Goal: Transaction & Acquisition: Download file/media

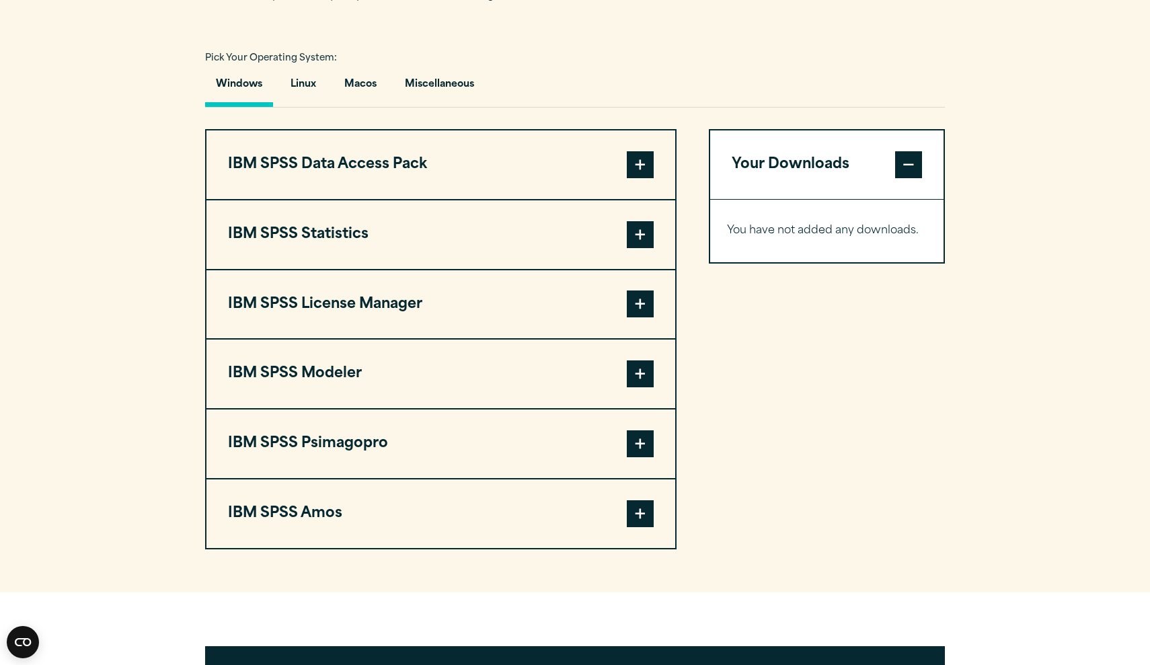
scroll to position [962, 0]
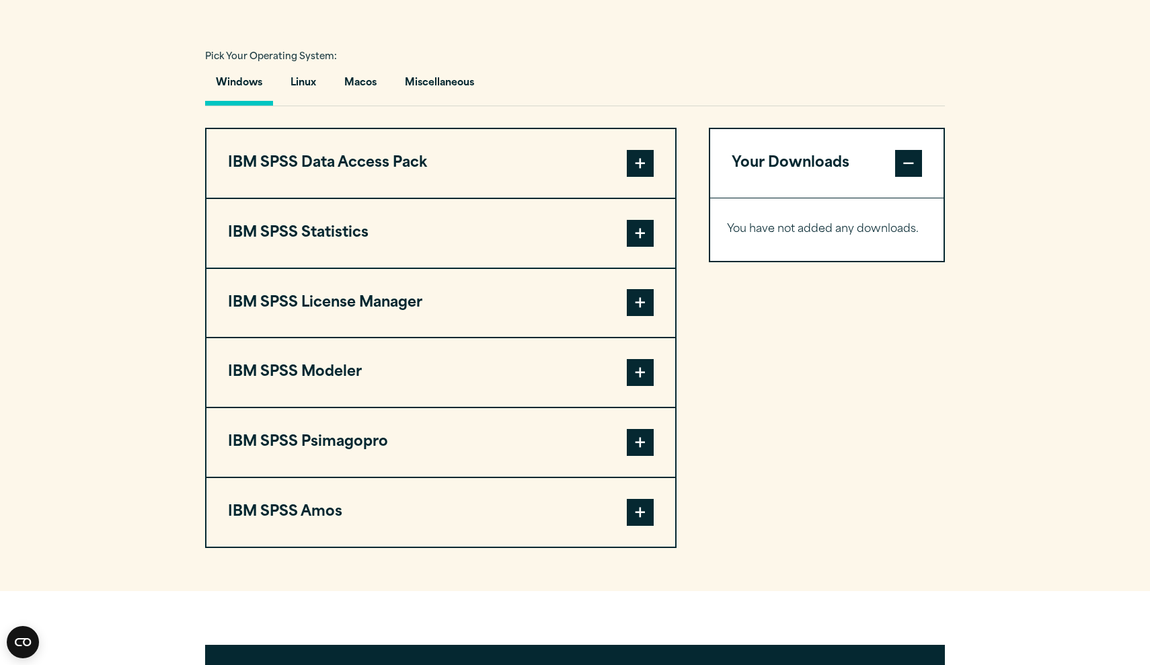
click at [636, 239] on span at bounding box center [640, 233] width 27 height 27
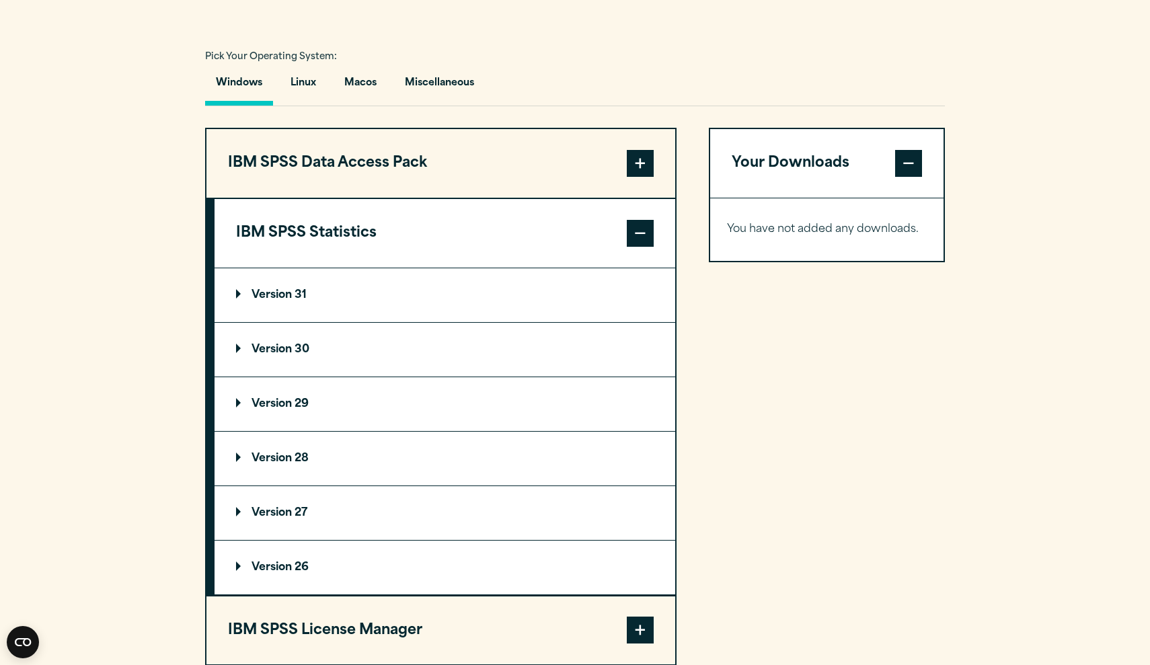
click at [297, 409] on p "Version 29" at bounding box center [272, 404] width 73 height 11
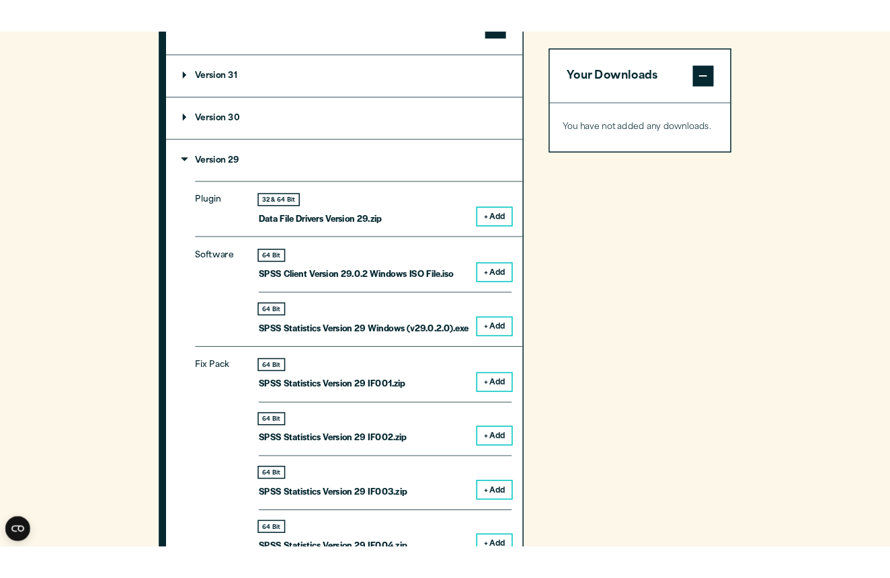
scroll to position [1213, 0]
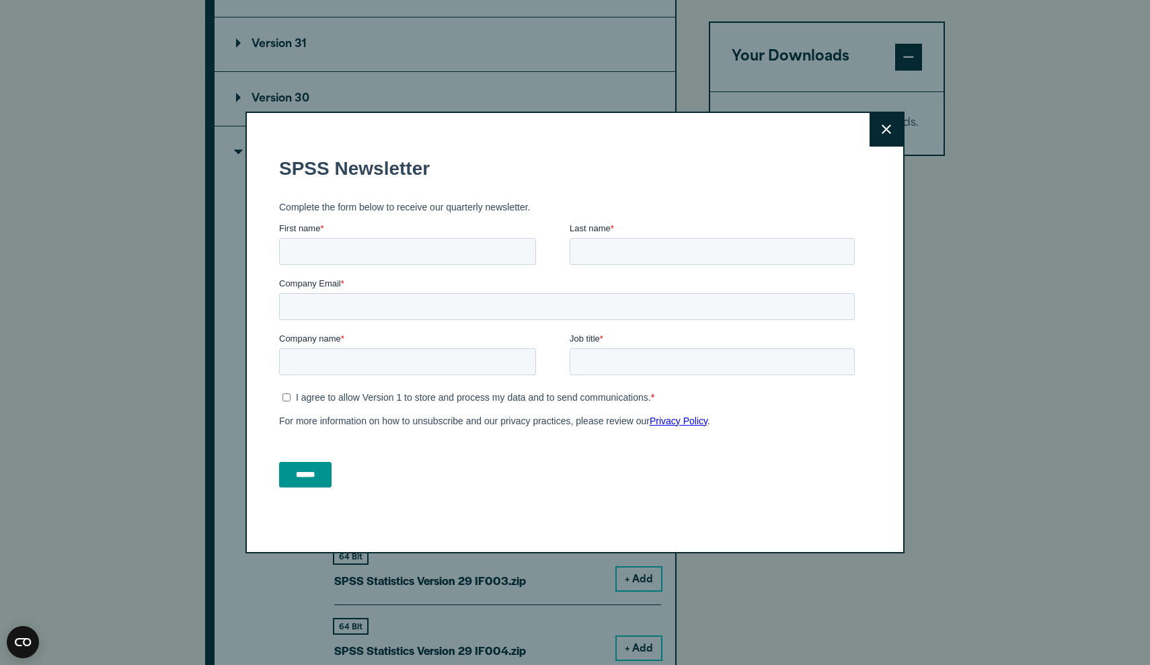
click at [881, 132] on button "Close" at bounding box center [887, 130] width 34 height 34
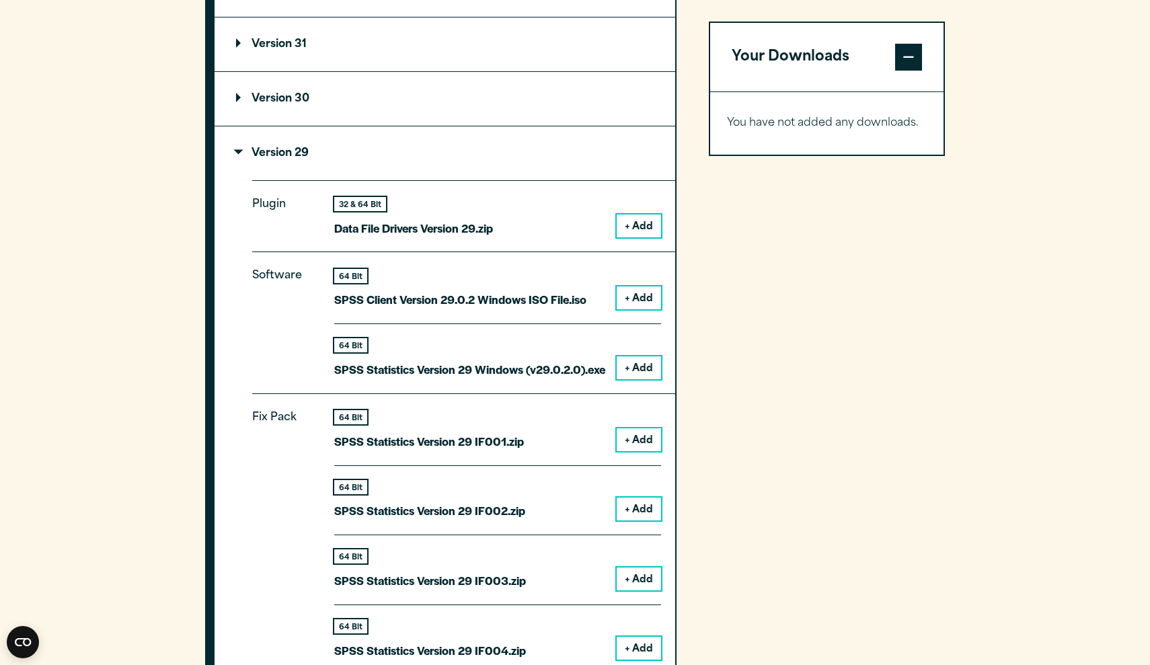
click at [636, 297] on button "+ Add" at bounding box center [639, 298] width 44 height 23
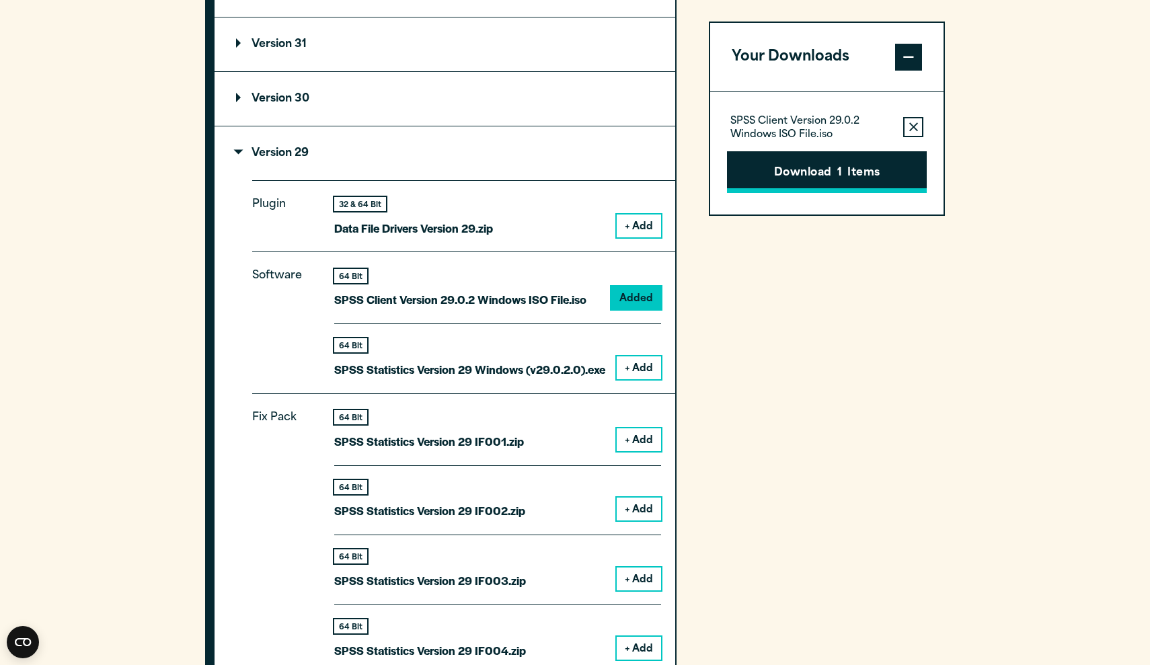
click at [839, 172] on span "1" at bounding box center [839, 173] width 5 height 17
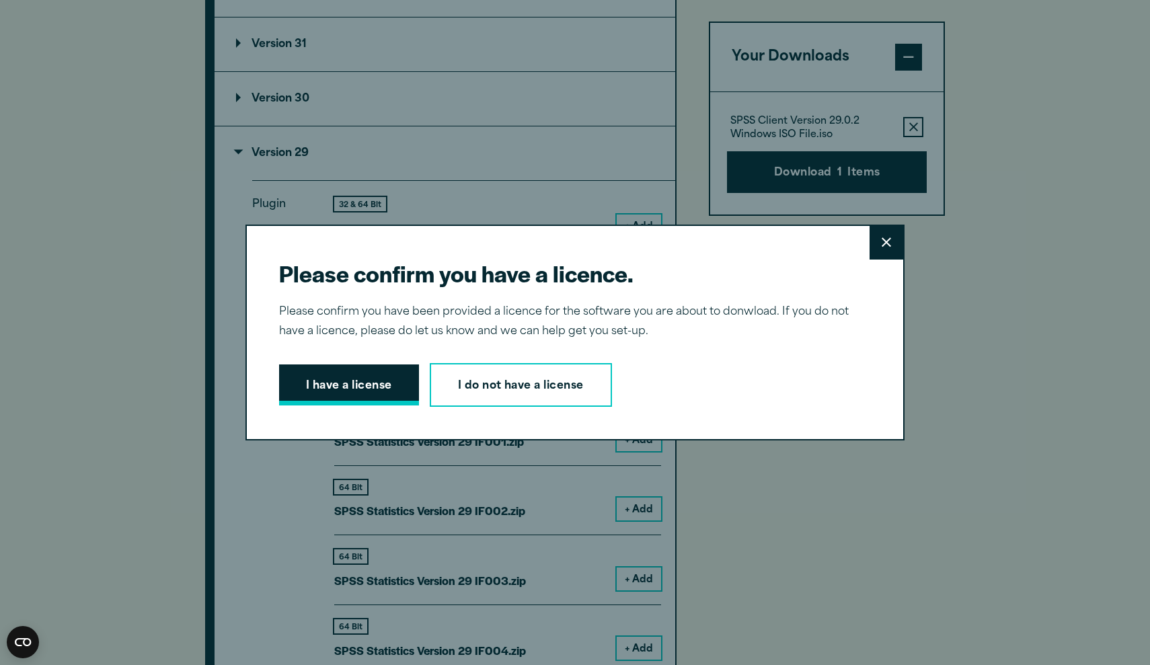
click at [376, 388] on button "I have a license" at bounding box center [349, 386] width 140 height 42
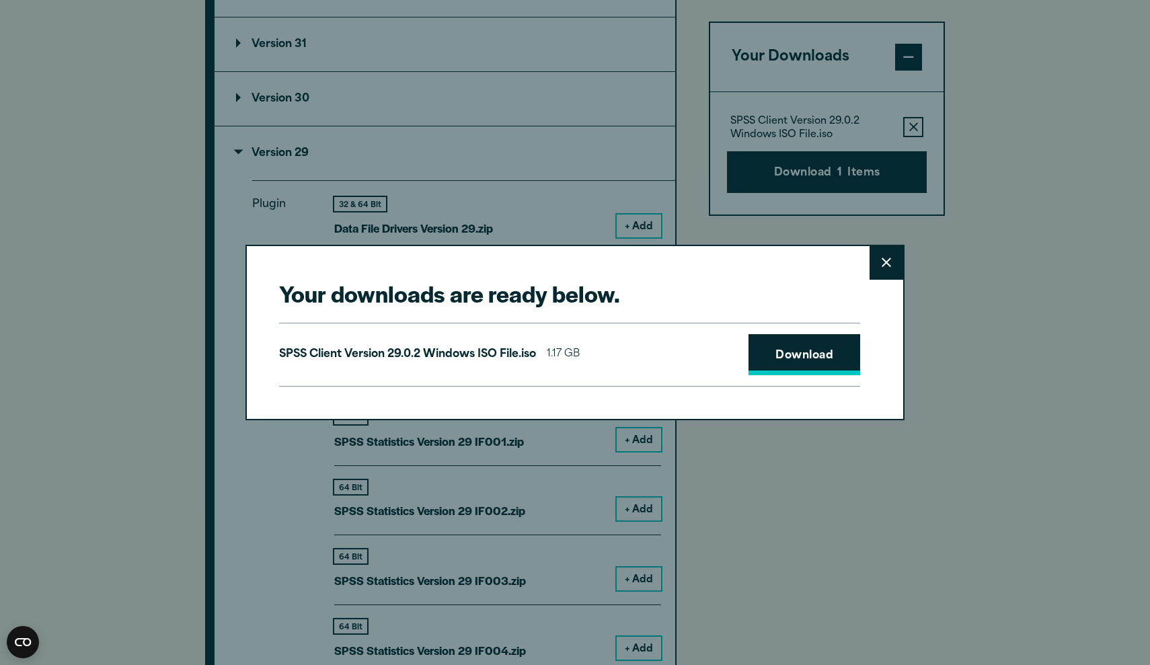
click at [790, 356] on link "Download" at bounding box center [805, 355] width 112 height 42
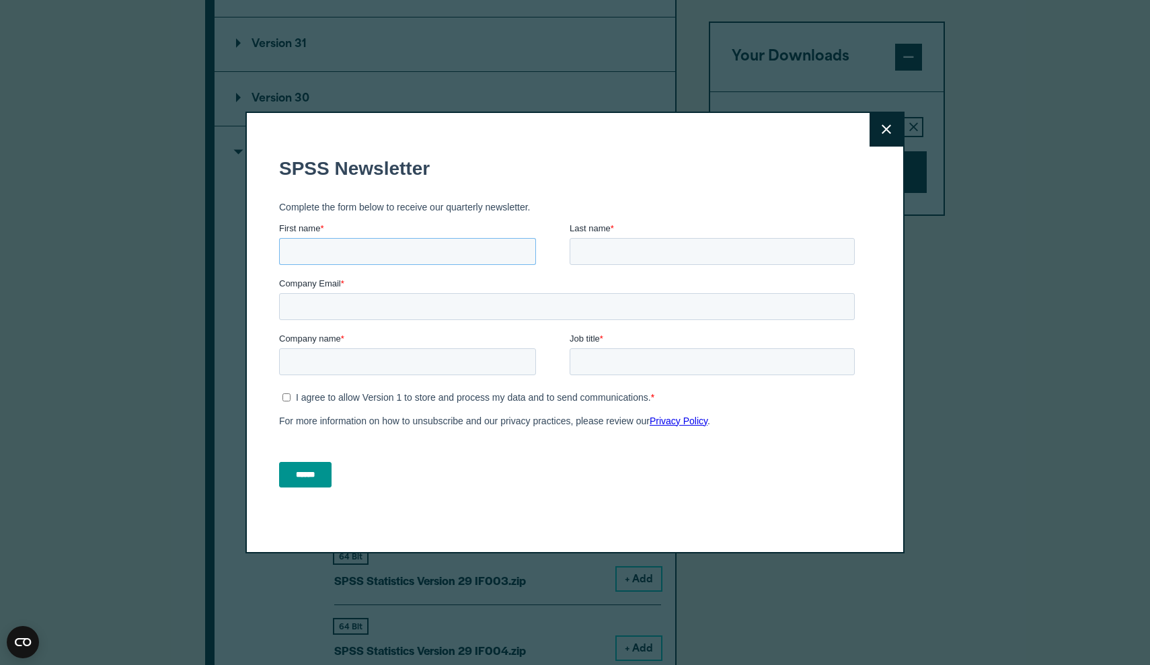
type input "*"
type input "*******"
type input "**"
type input "****"
type input "**********"
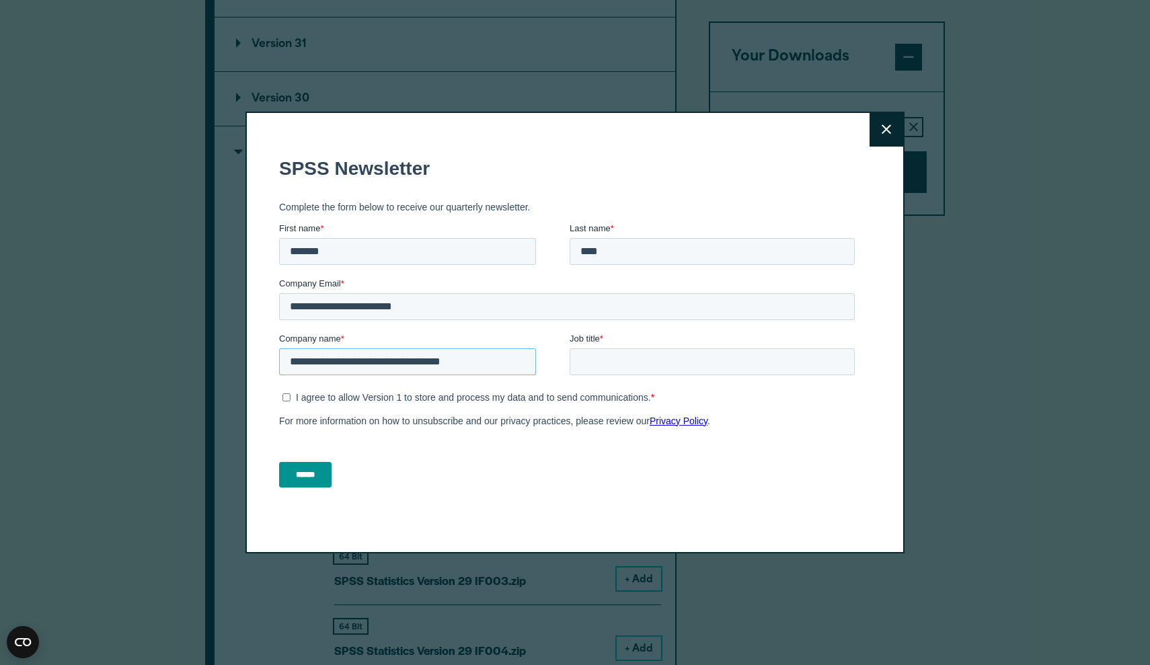
type input "**********"
type input "**"
click at [307, 470] on input "******" at bounding box center [305, 474] width 52 height 26
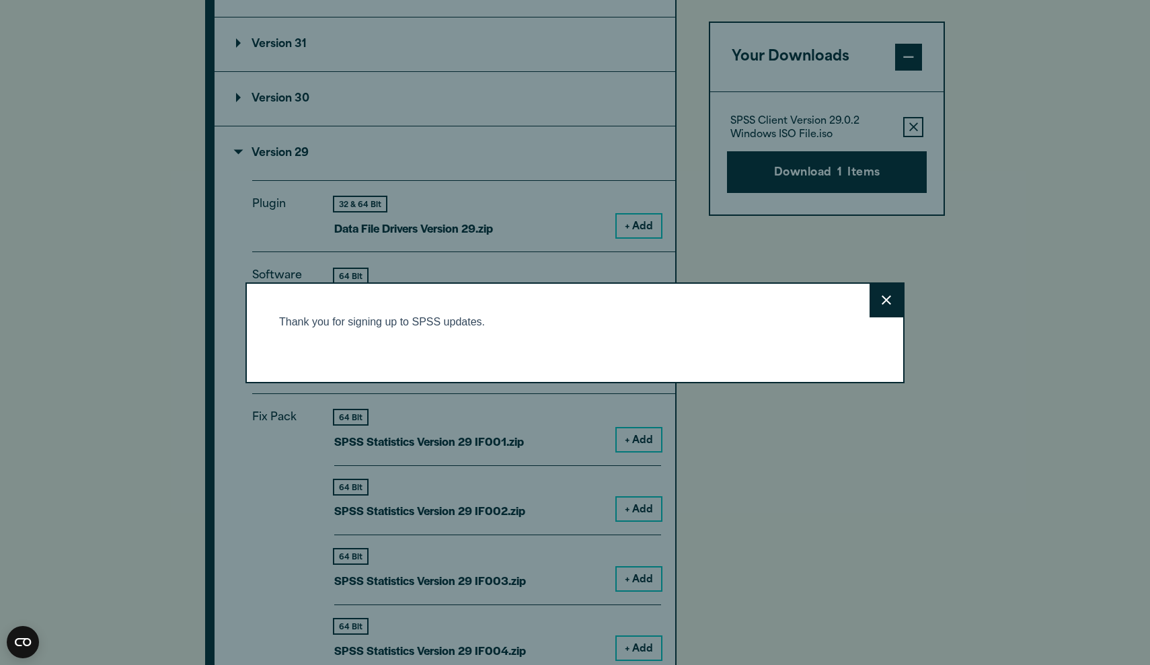
click at [885, 304] on icon at bounding box center [886, 300] width 9 height 10
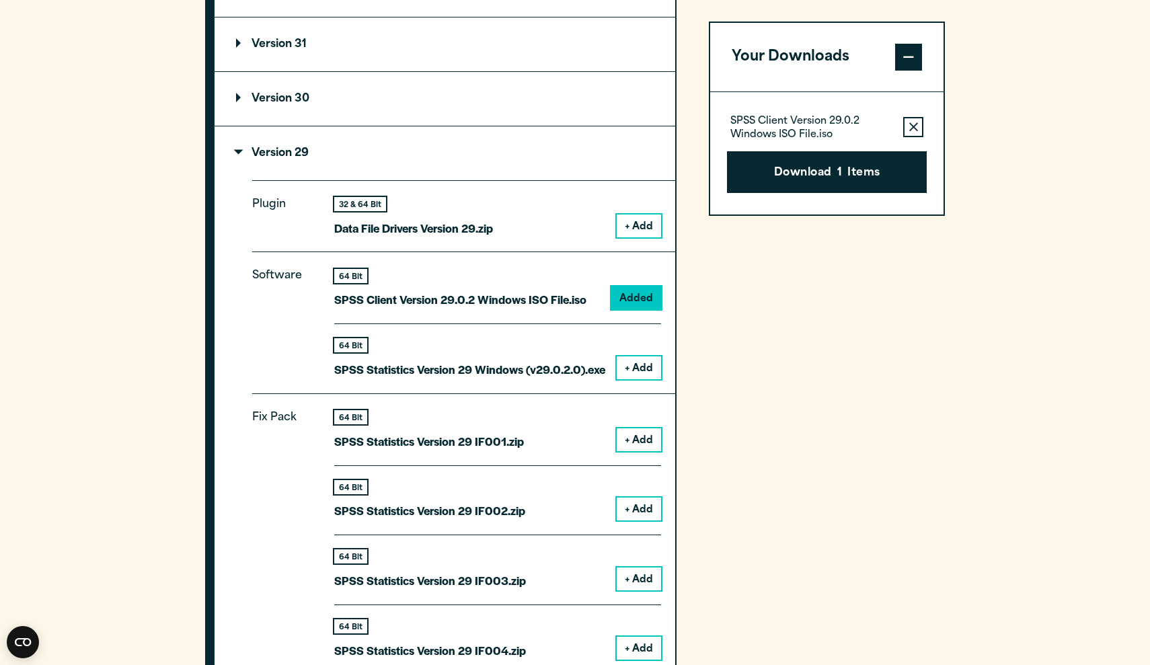
click at [828, 62] on button "Your Downloads" at bounding box center [826, 57] width 233 height 69
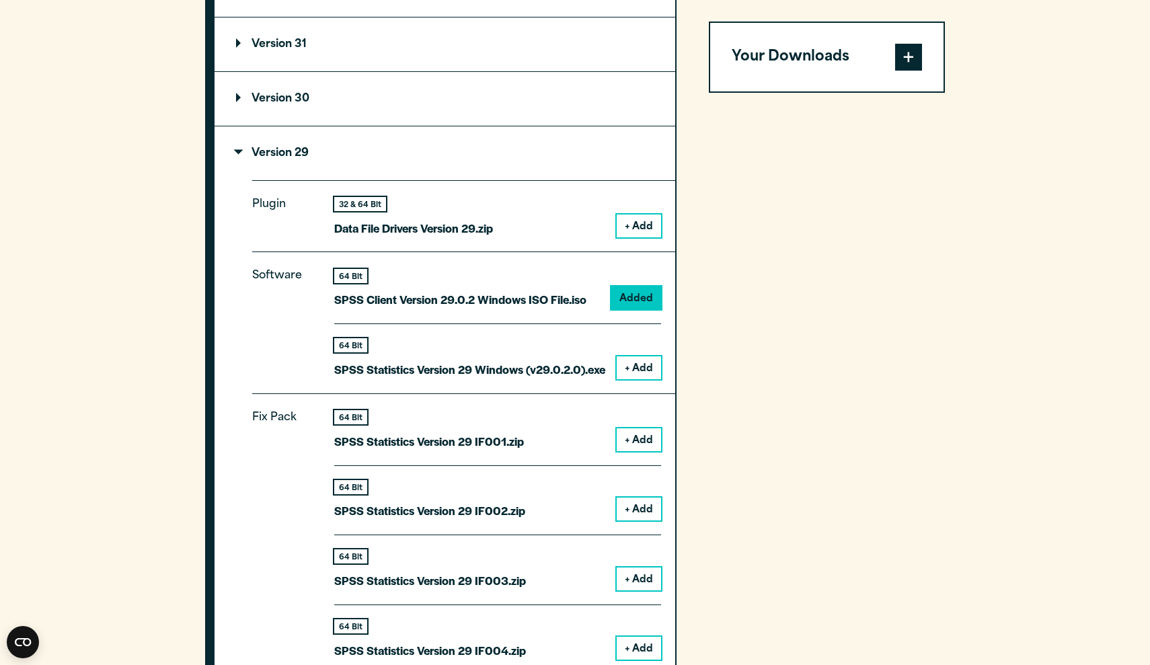
click at [828, 62] on button "Your Downloads" at bounding box center [826, 57] width 233 height 69
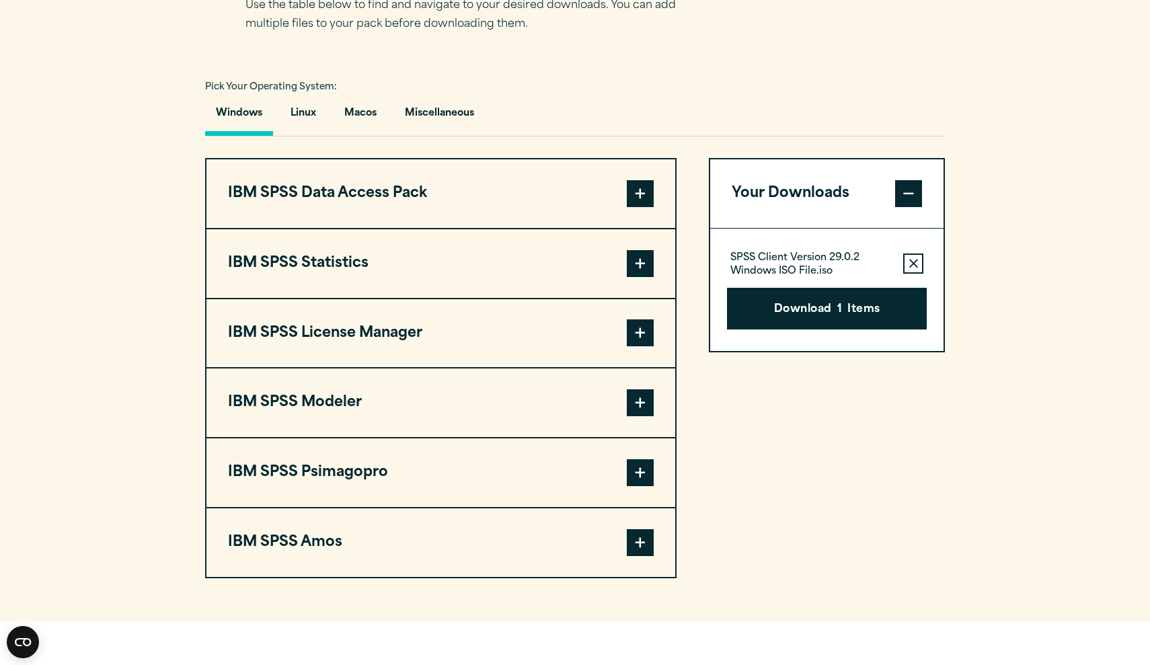
scroll to position [932, 0]
click at [354, 110] on button "Macos" at bounding box center [361, 116] width 54 height 38
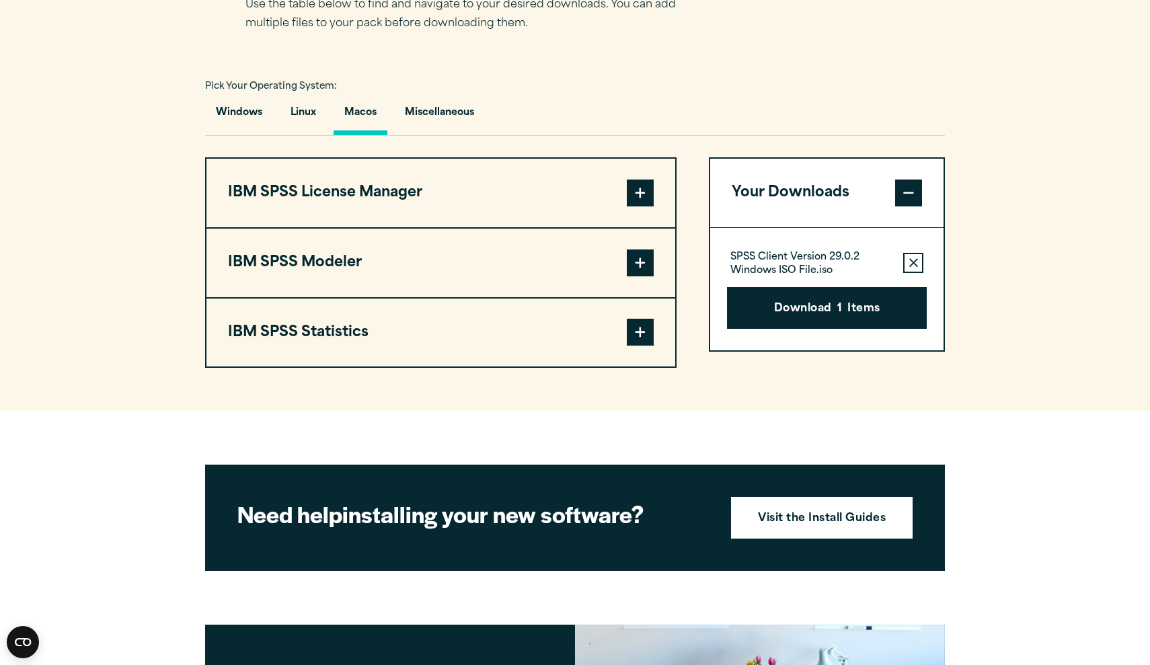
click at [635, 333] on span at bounding box center [640, 332] width 27 height 27
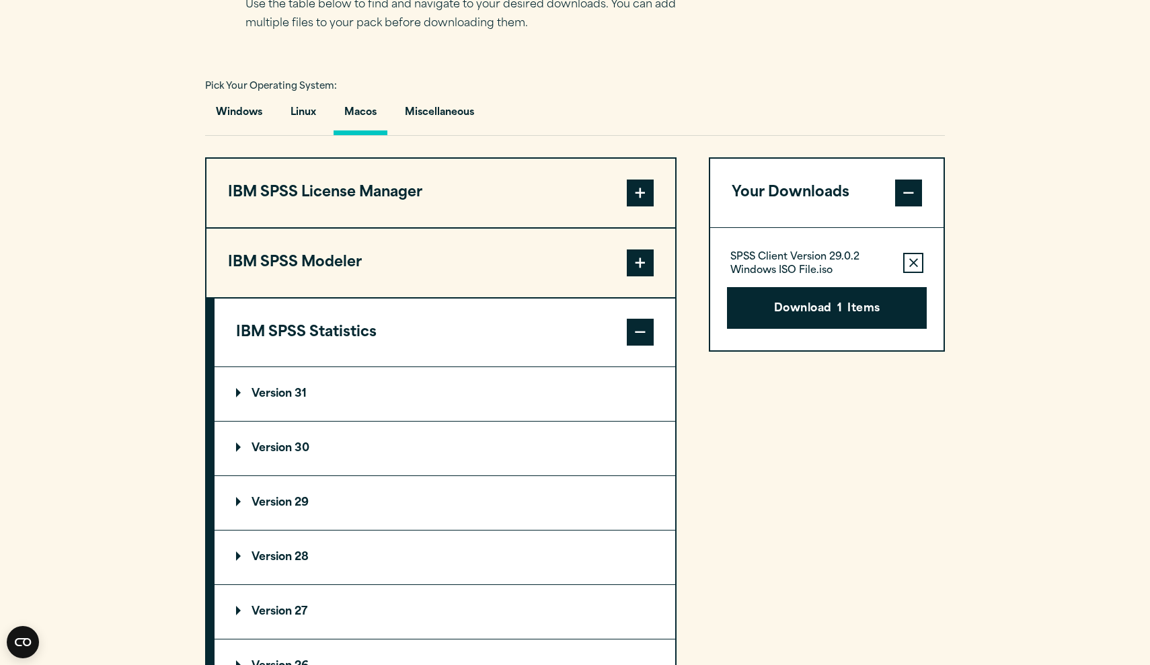
click at [292, 502] on p "Version 29" at bounding box center [272, 503] width 73 height 11
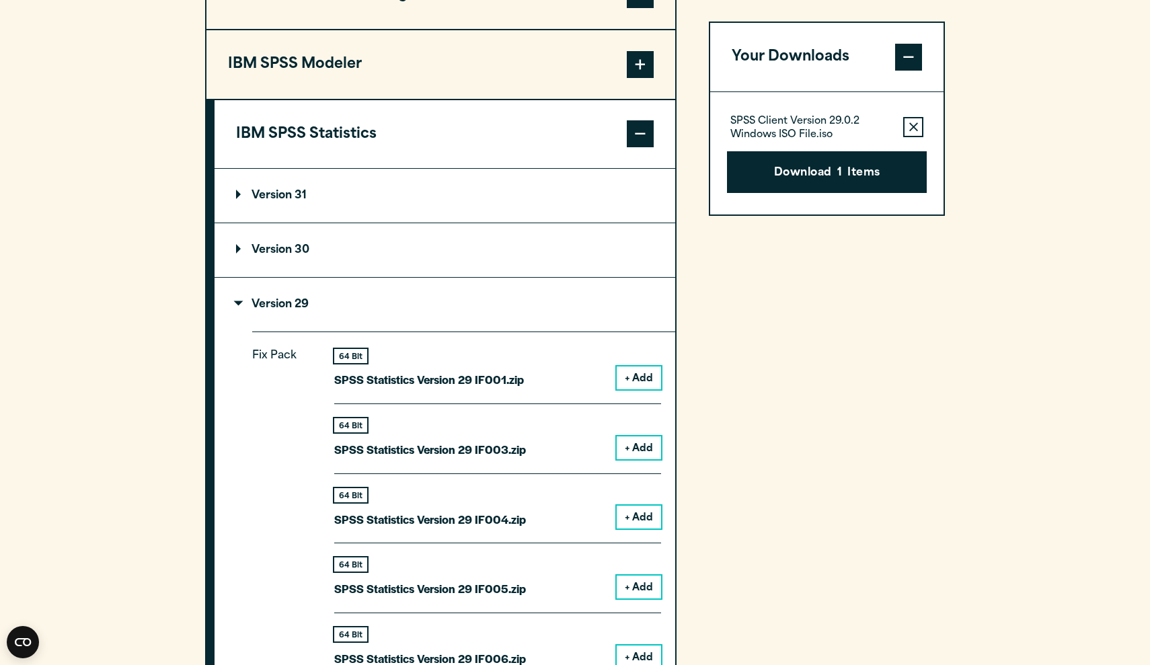
scroll to position [1141, 0]
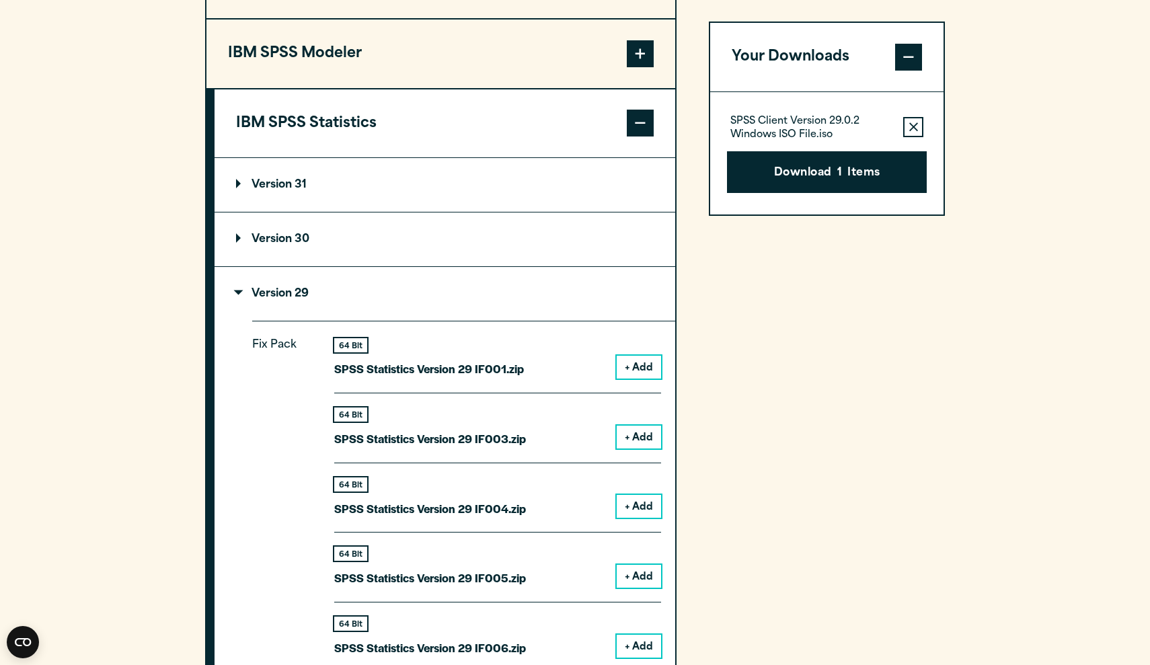
click at [636, 434] on button "+ Add" at bounding box center [639, 437] width 44 height 23
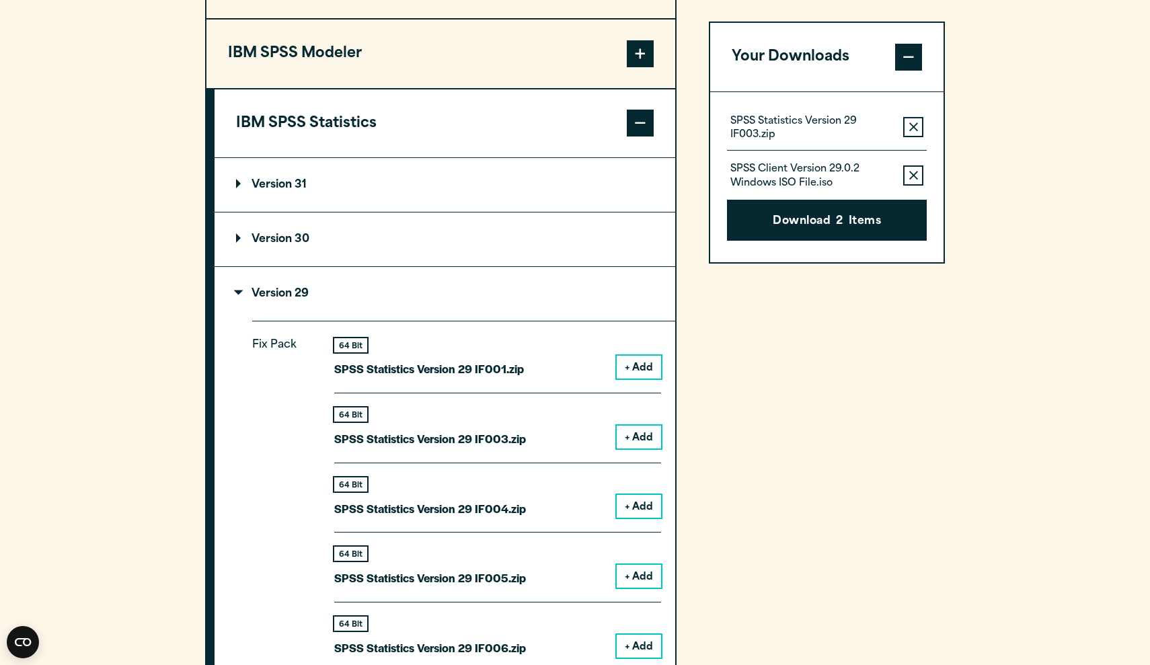
click at [915, 128] on icon "button" at bounding box center [913, 126] width 9 height 9
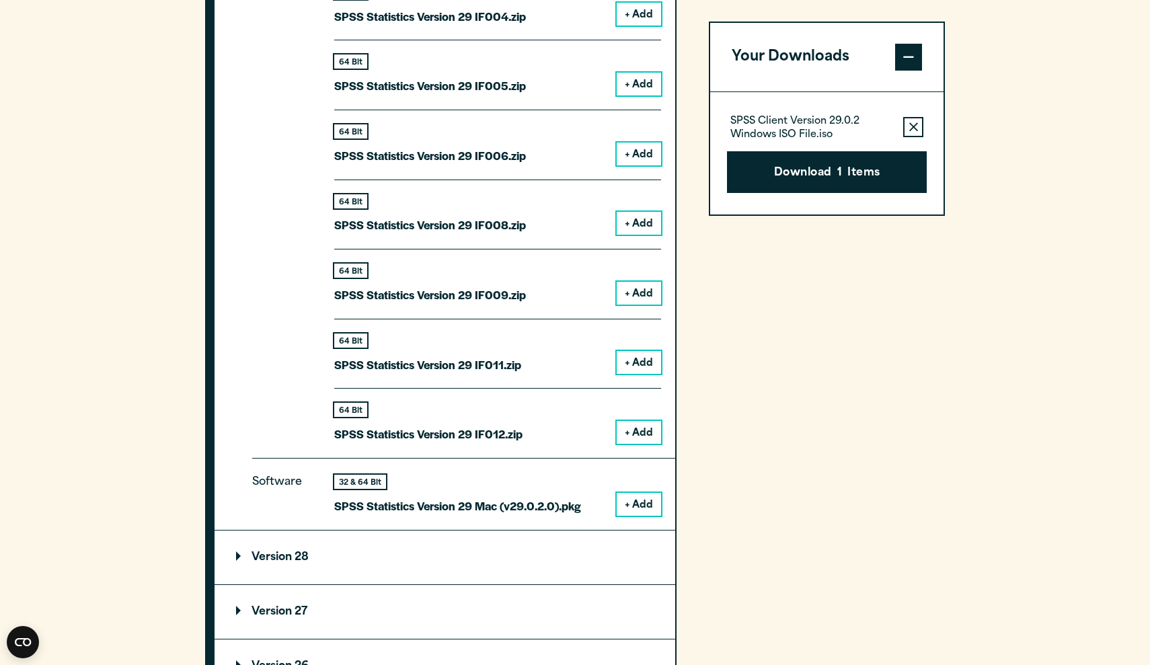
scroll to position [1635, 0]
click at [635, 427] on button "+ Add" at bounding box center [639, 431] width 44 height 23
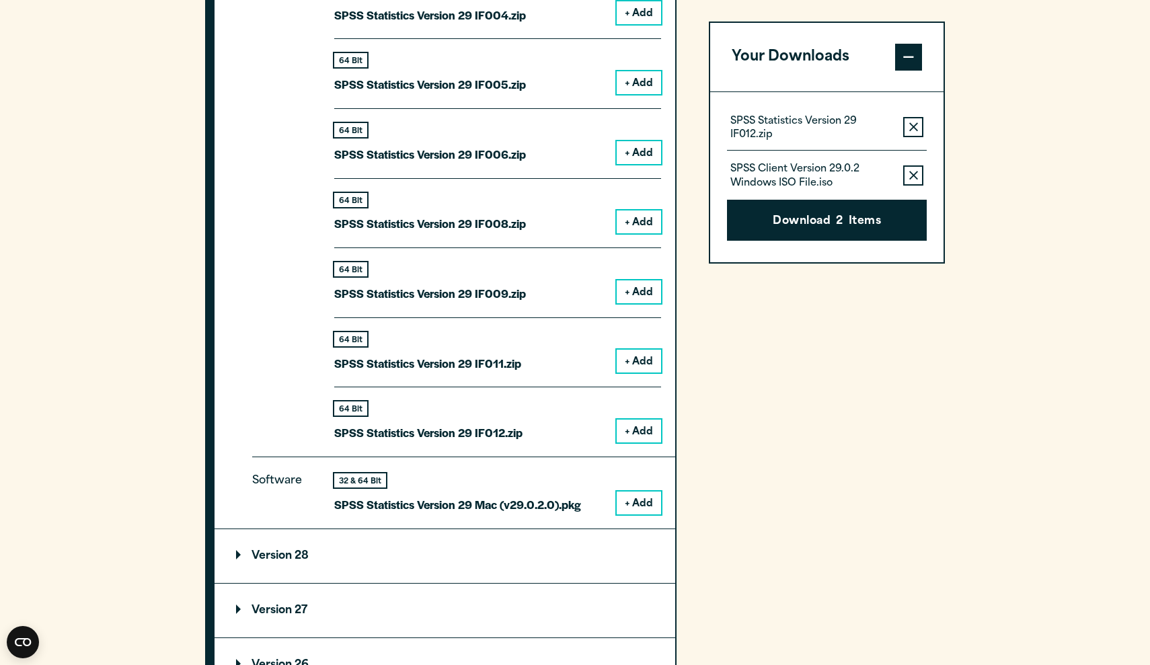
click at [911, 172] on icon "button" at bounding box center [913, 175] width 9 height 9
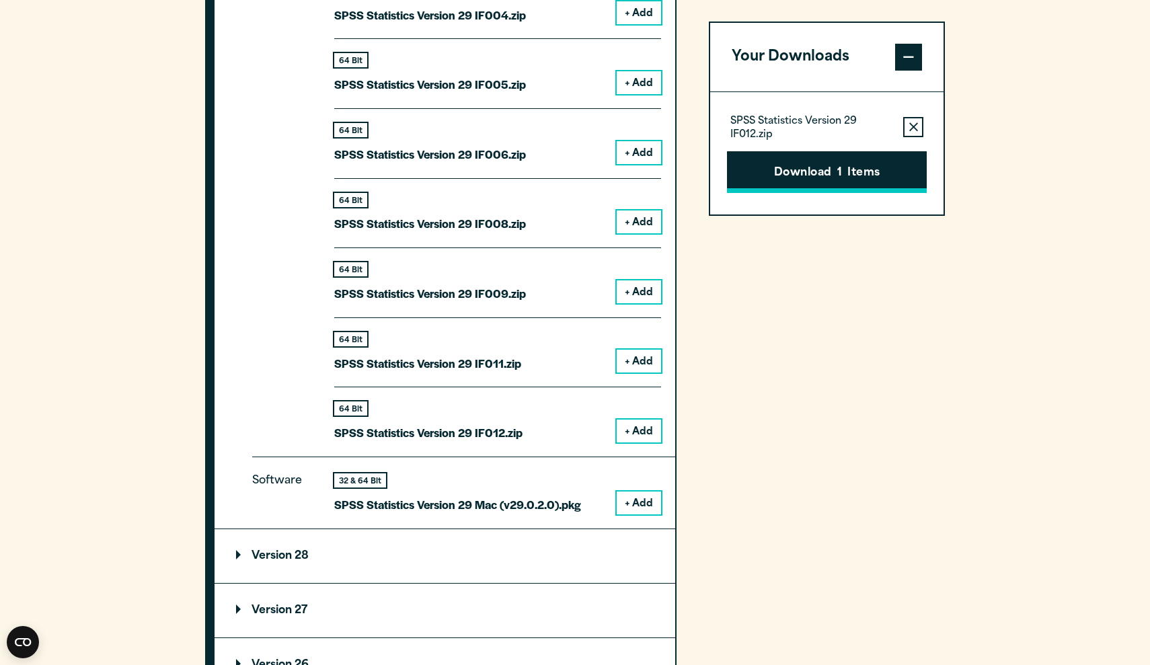
click at [846, 172] on button "Download 1 Items" at bounding box center [827, 172] width 200 height 42
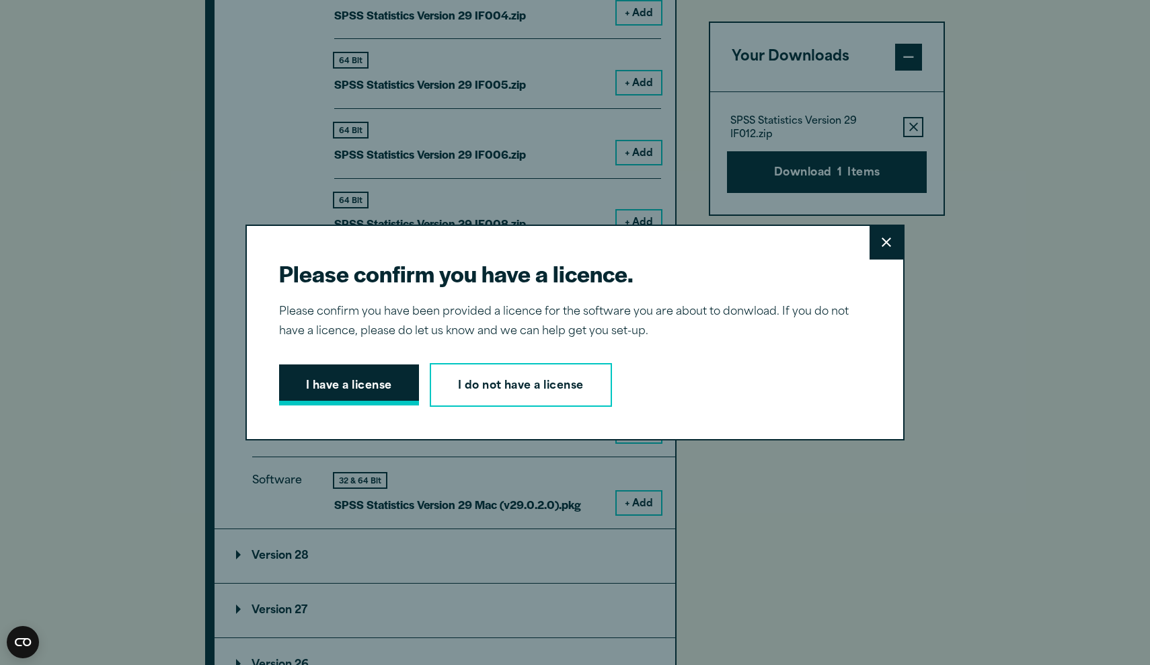
click at [381, 387] on button "I have a license" at bounding box center [349, 386] width 140 height 42
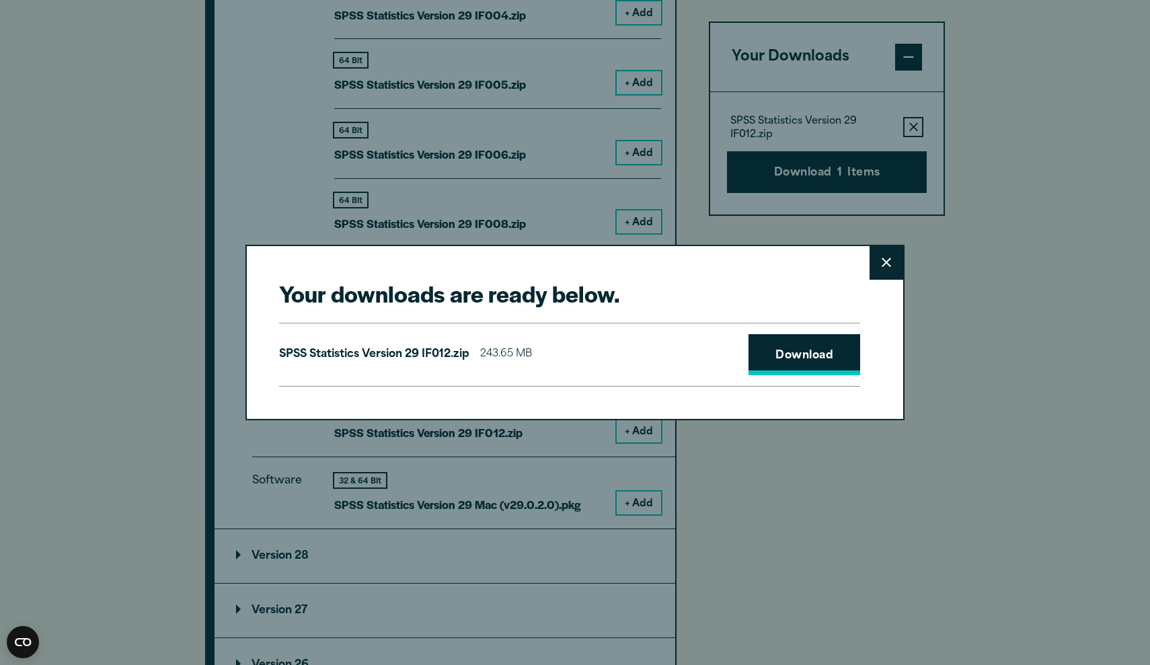
click at [790, 358] on link "Download" at bounding box center [805, 355] width 112 height 42
click at [882, 268] on icon at bounding box center [886, 263] width 9 height 10
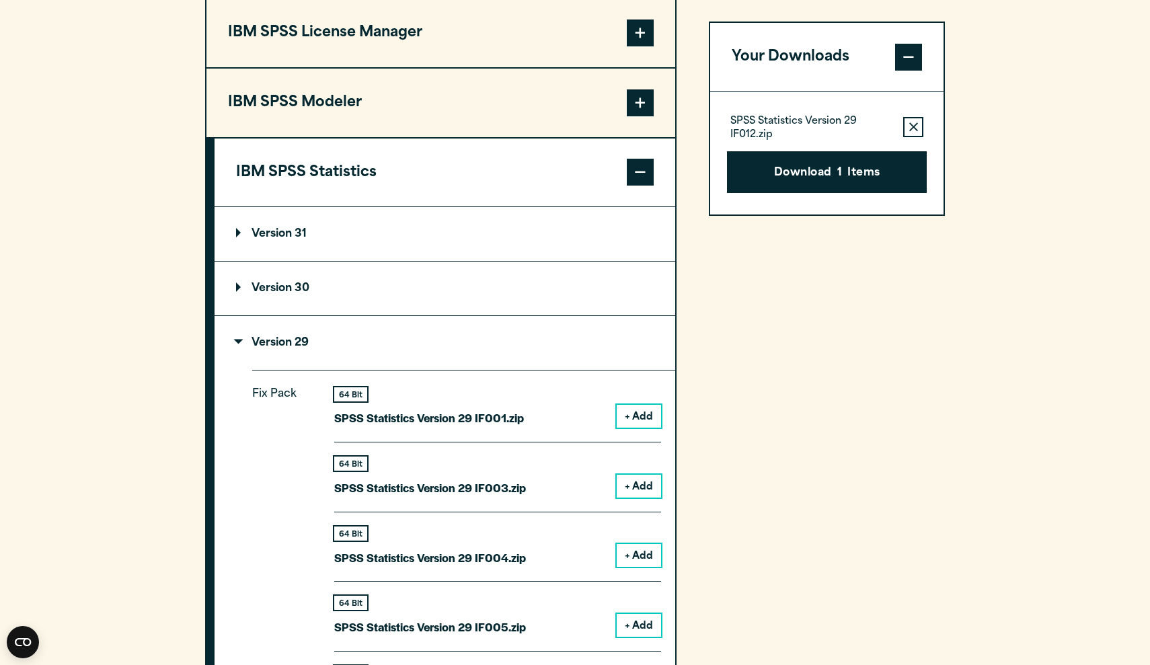
scroll to position [1092, 0]
click at [238, 344] on p "Version 29" at bounding box center [272, 343] width 73 height 11
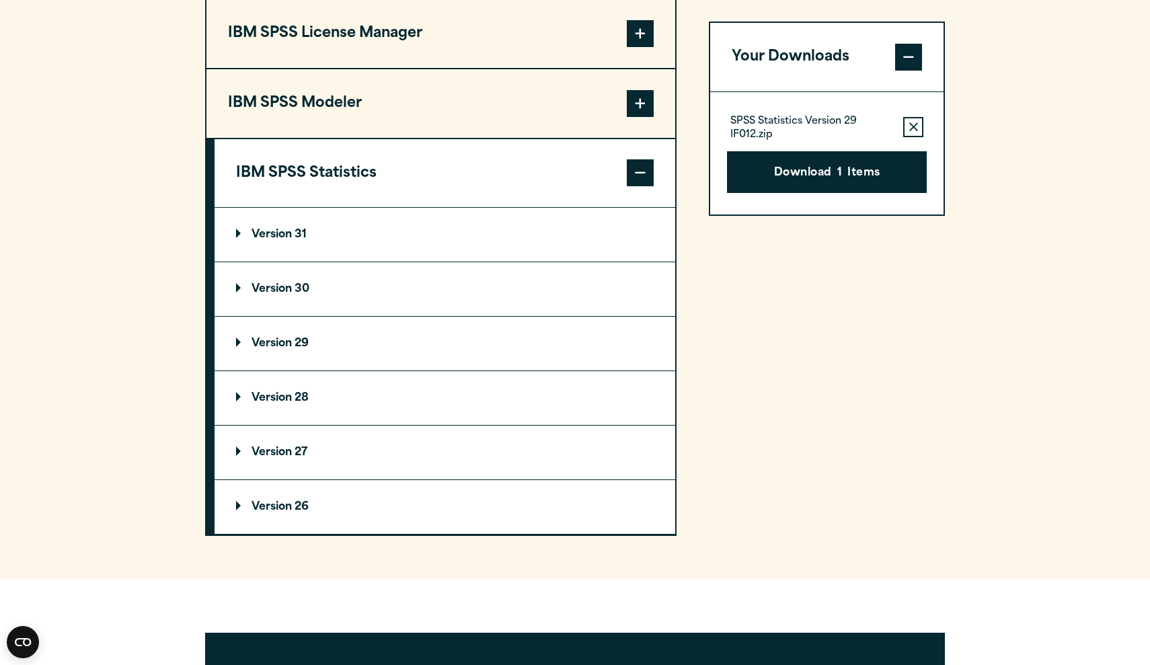
click at [238, 344] on p "Version 29" at bounding box center [272, 343] width 73 height 11
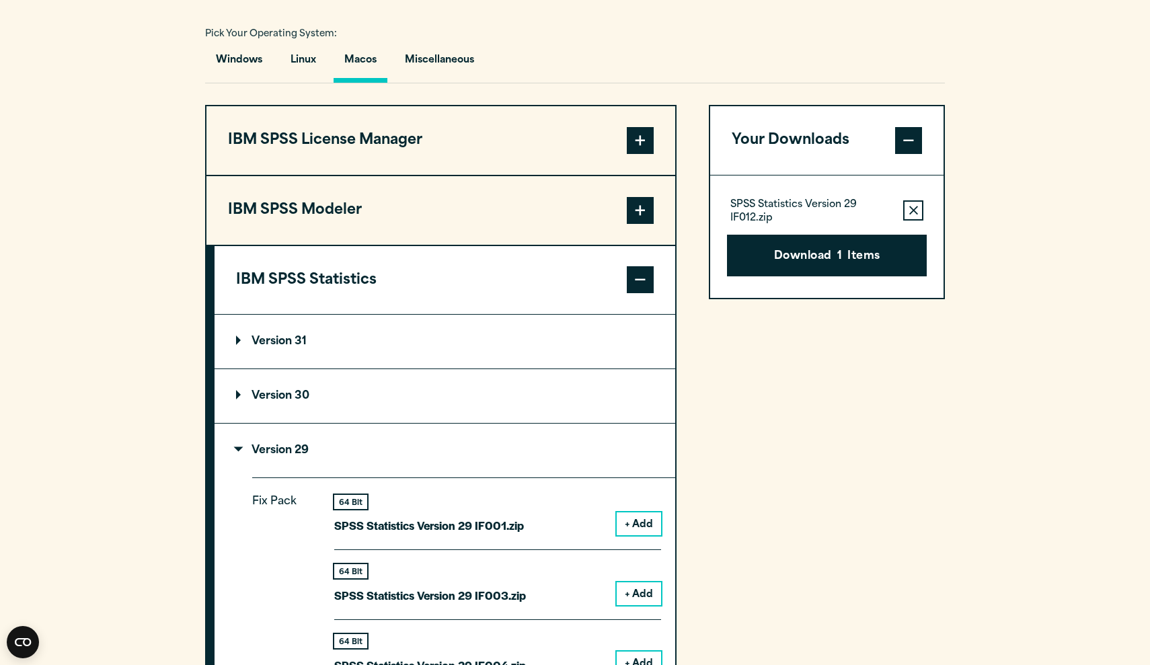
scroll to position [983, 0]
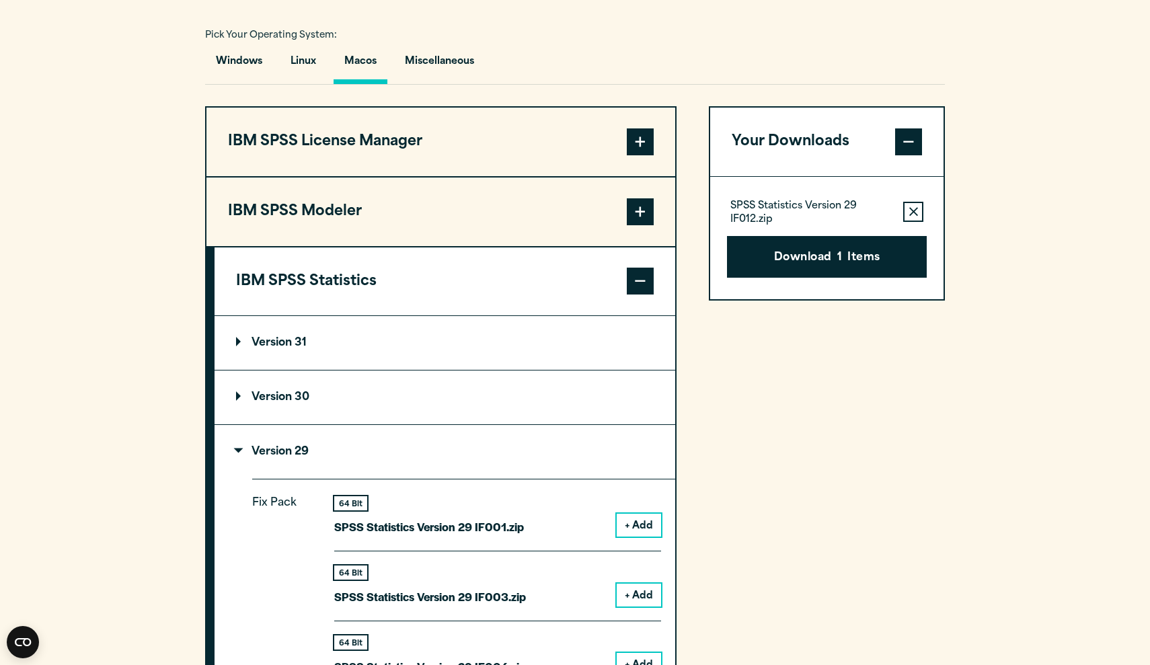
click at [239, 449] on p "Version 29" at bounding box center [272, 452] width 73 height 11
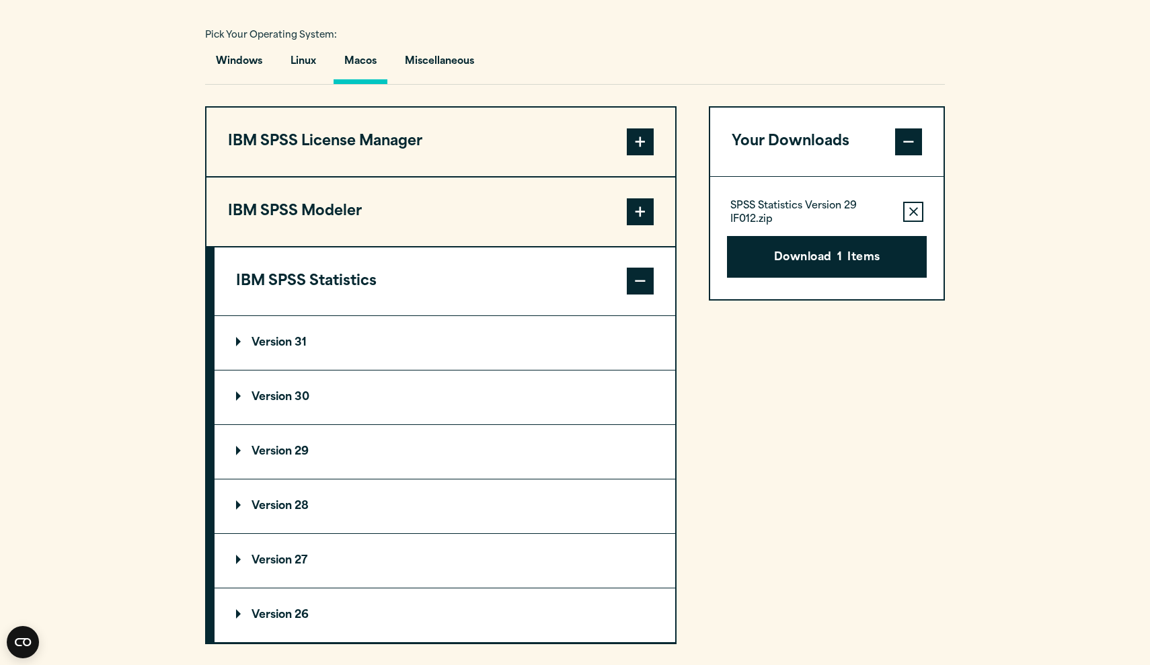
click at [241, 397] on p "Version 30" at bounding box center [272, 397] width 73 height 11
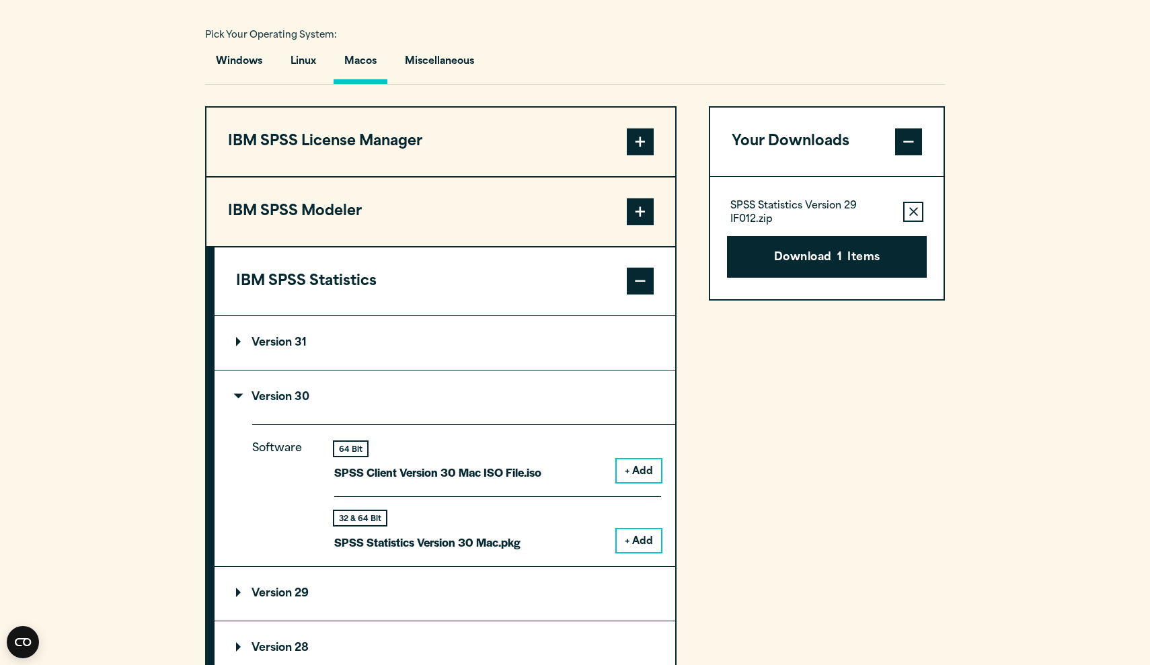
click at [634, 539] on button "+ Add" at bounding box center [639, 540] width 44 height 23
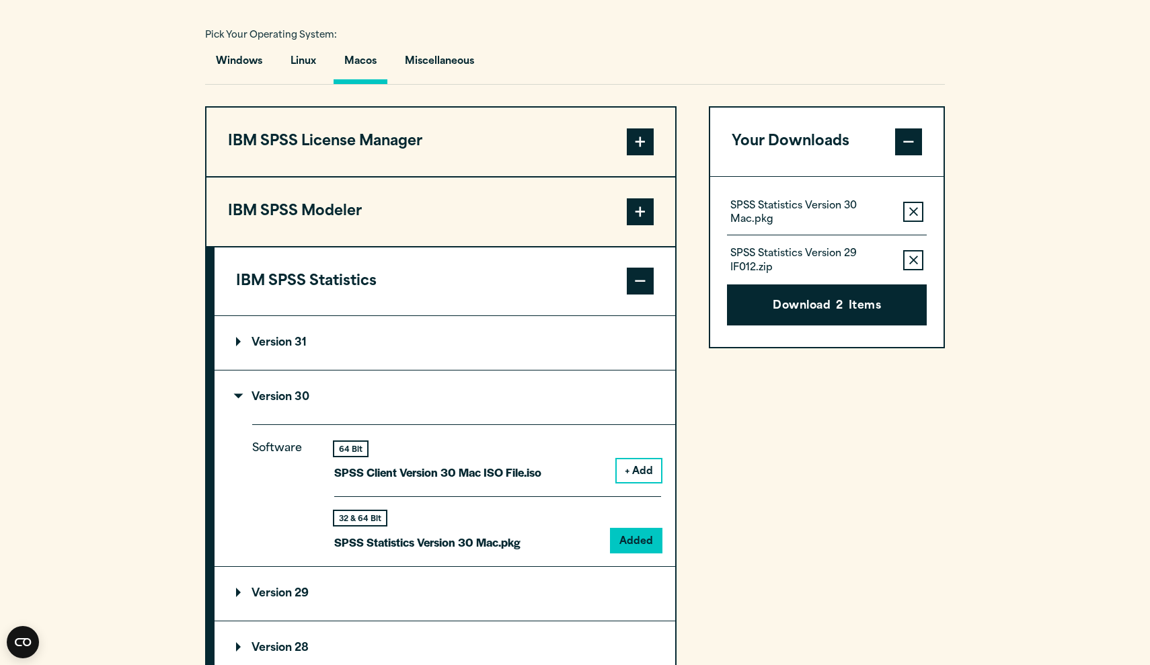
click at [911, 260] on icon "button" at bounding box center [913, 260] width 9 height 9
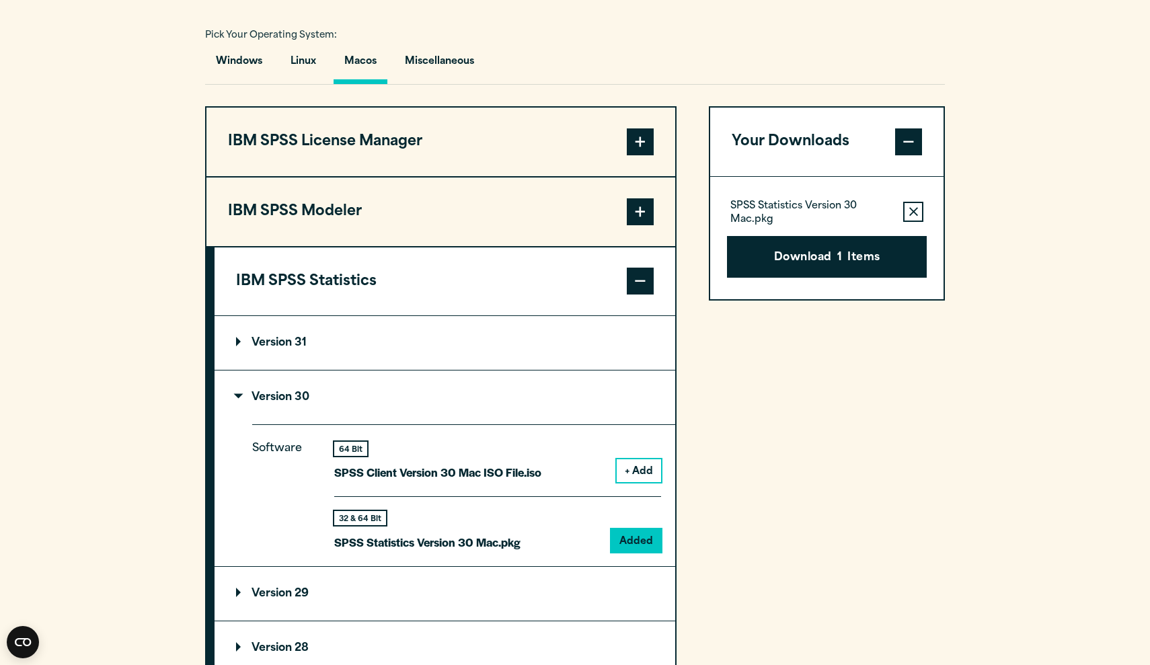
click at [915, 209] on icon "button" at bounding box center [913, 211] width 9 height 9
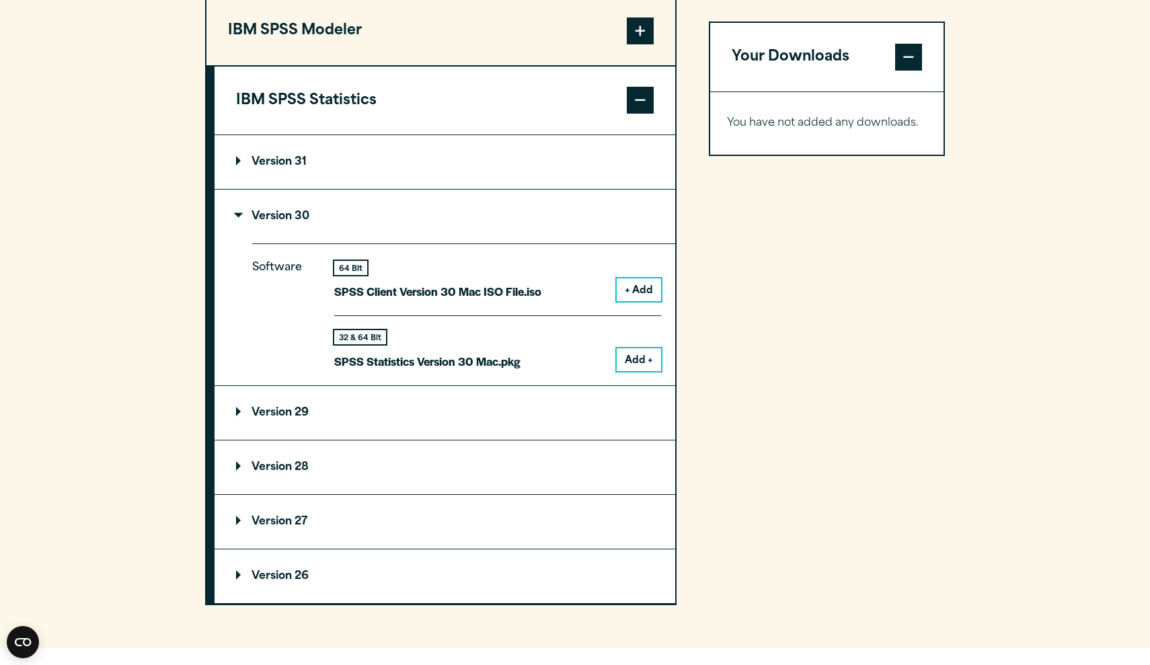
scroll to position [1166, 0]
click at [640, 358] on button "Add +" at bounding box center [639, 358] width 44 height 23
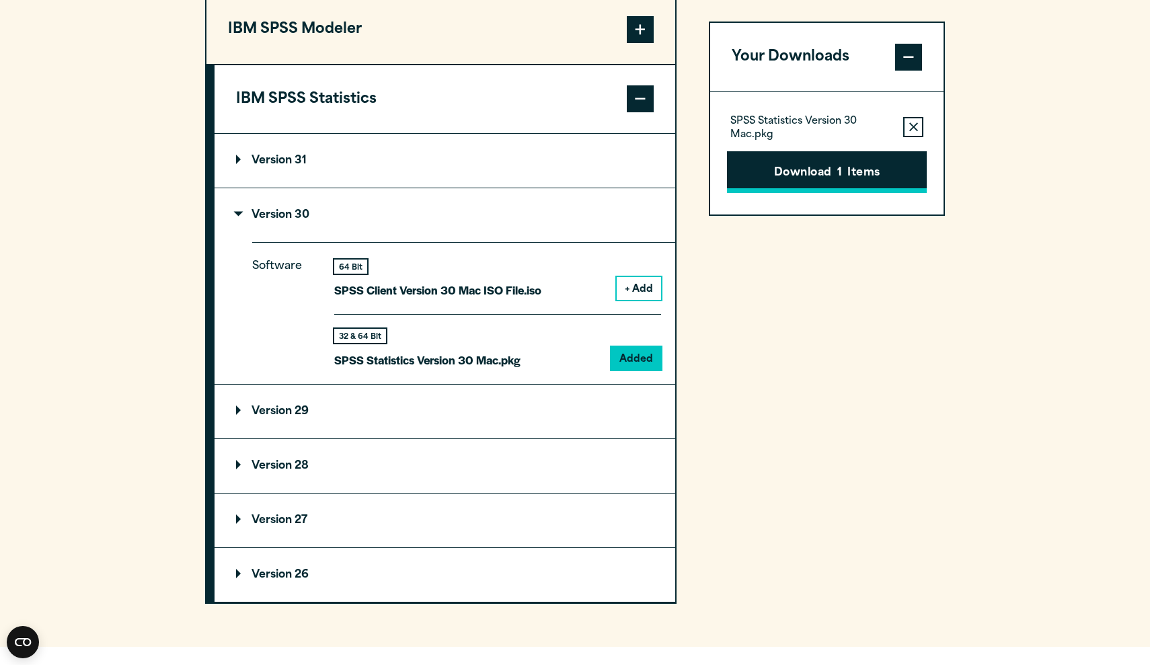
click at [819, 176] on button "Download 1 Items" at bounding box center [827, 172] width 200 height 42
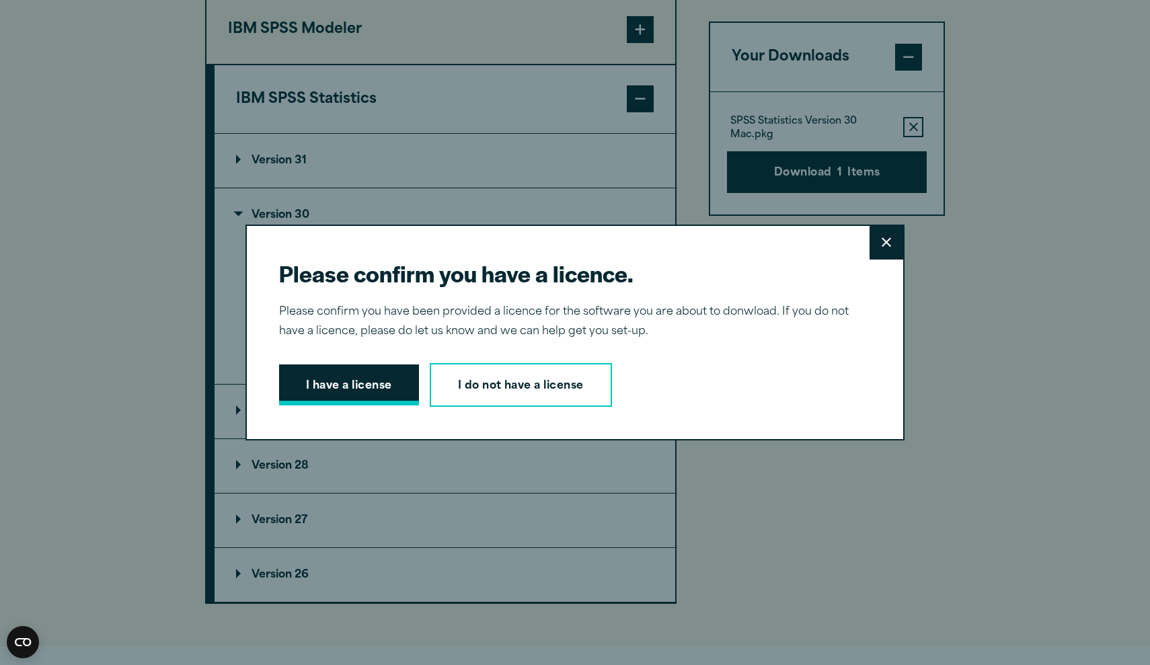
click at [370, 392] on button "I have a license" at bounding box center [349, 386] width 140 height 42
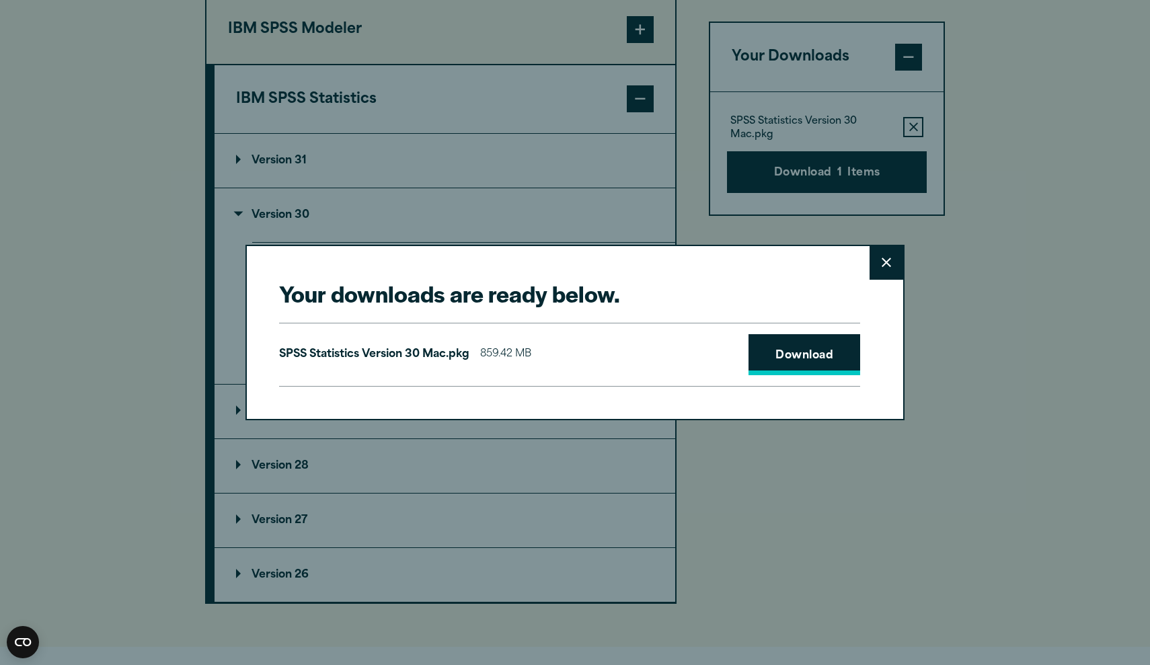
click at [793, 360] on link "Download" at bounding box center [805, 355] width 112 height 42
click at [880, 264] on button "Close" at bounding box center [887, 263] width 34 height 34
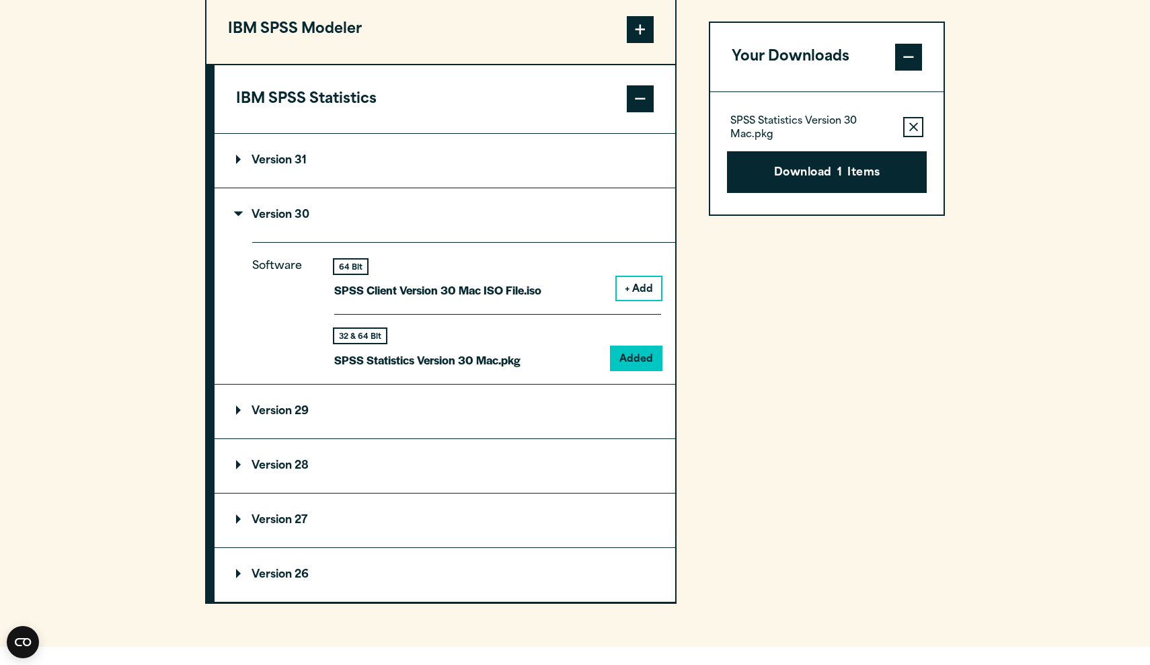
click at [239, 211] on p "Version 30" at bounding box center [272, 215] width 73 height 11
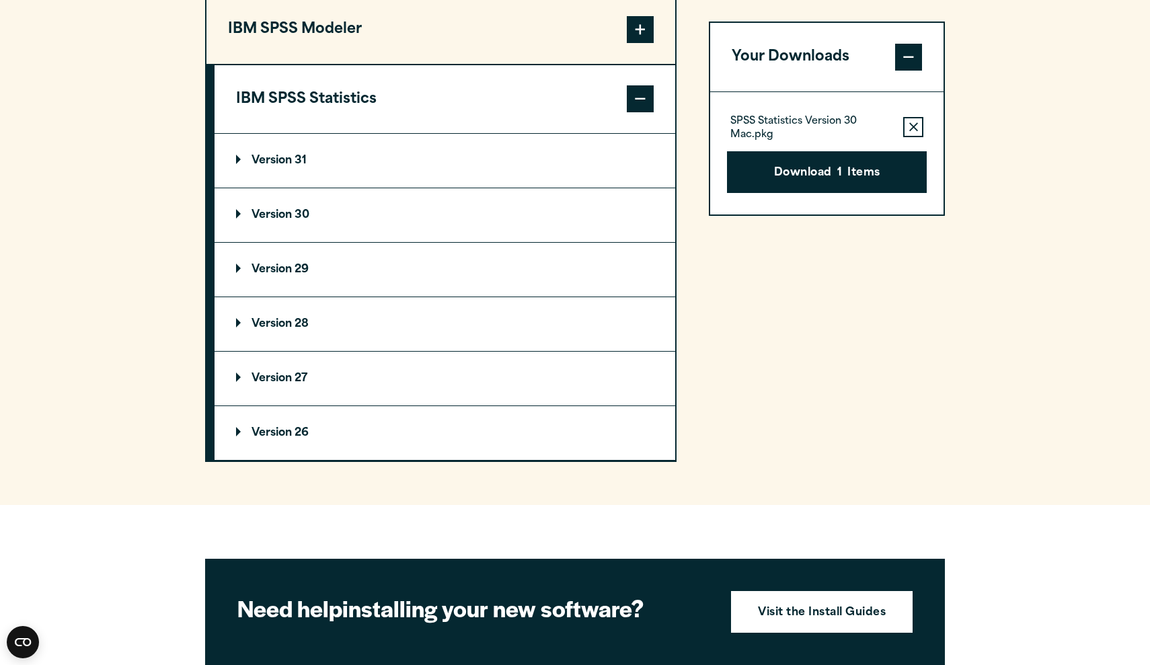
click at [240, 267] on p "Version 29" at bounding box center [272, 269] width 73 height 11
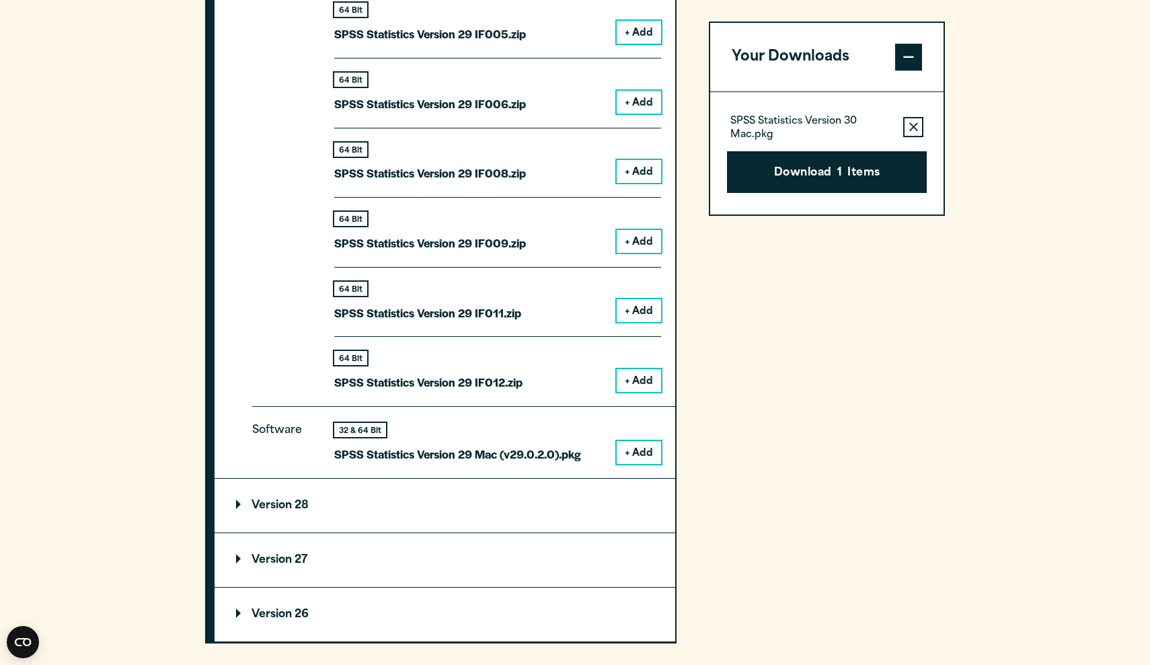
scroll to position [1687, 0]
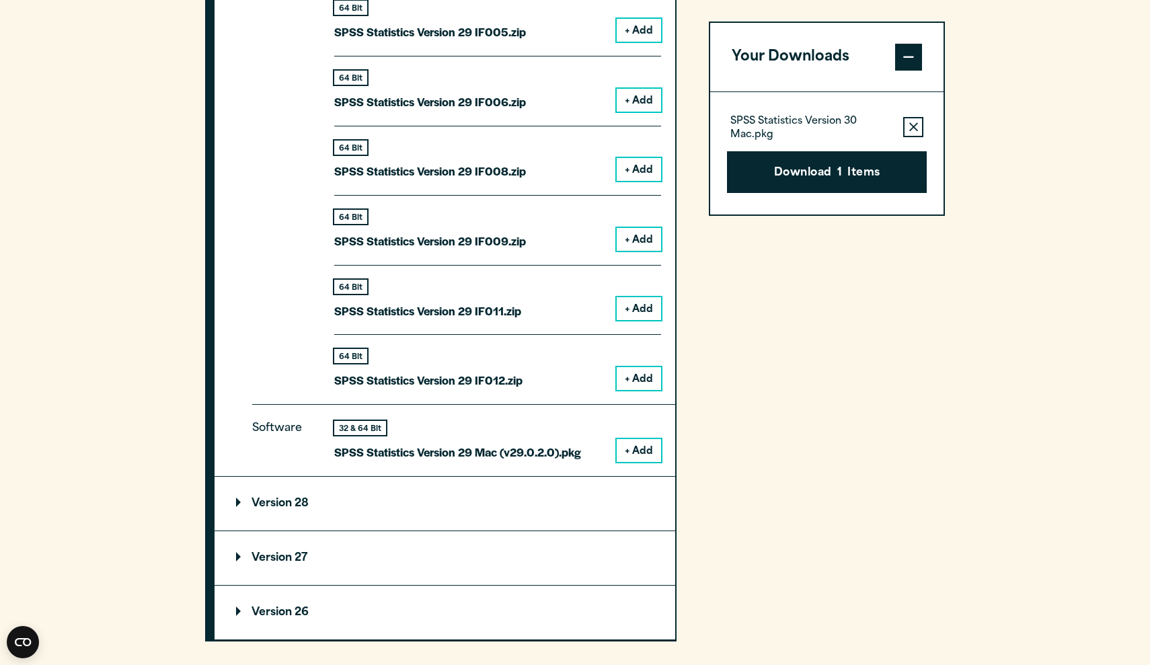
click at [640, 444] on button "+ Add" at bounding box center [639, 450] width 44 height 23
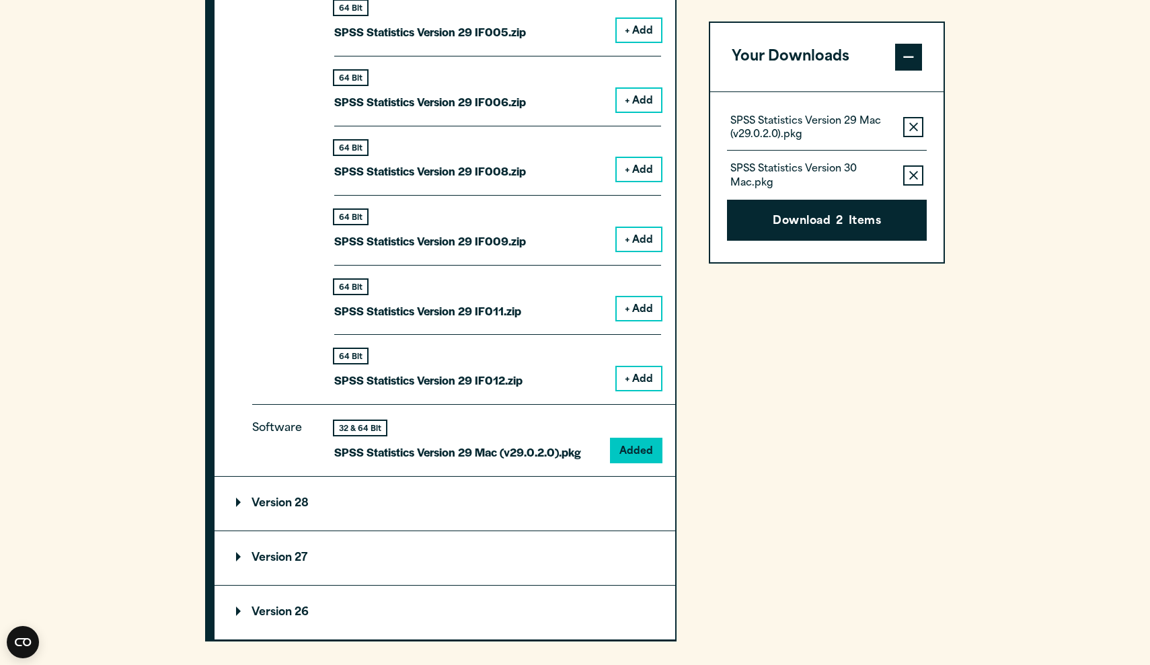
click at [917, 176] on icon "button" at bounding box center [913, 175] width 9 height 9
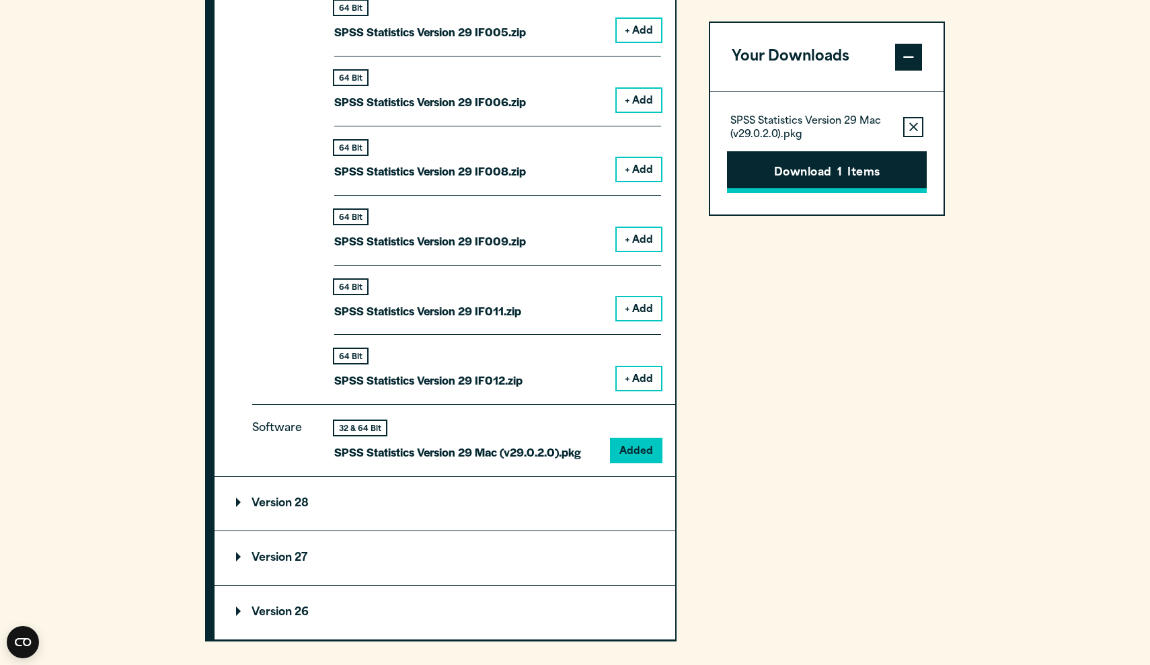
click at [841, 170] on span "1" at bounding box center [839, 173] width 5 height 17
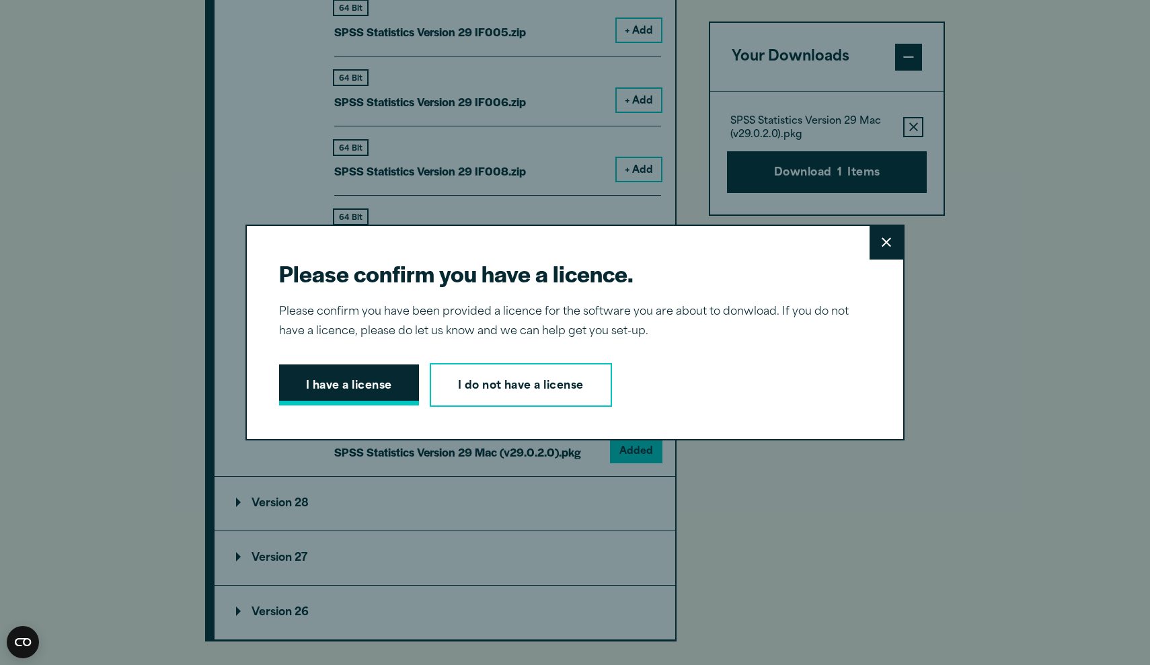
click at [383, 389] on button "I have a license" at bounding box center [349, 386] width 140 height 42
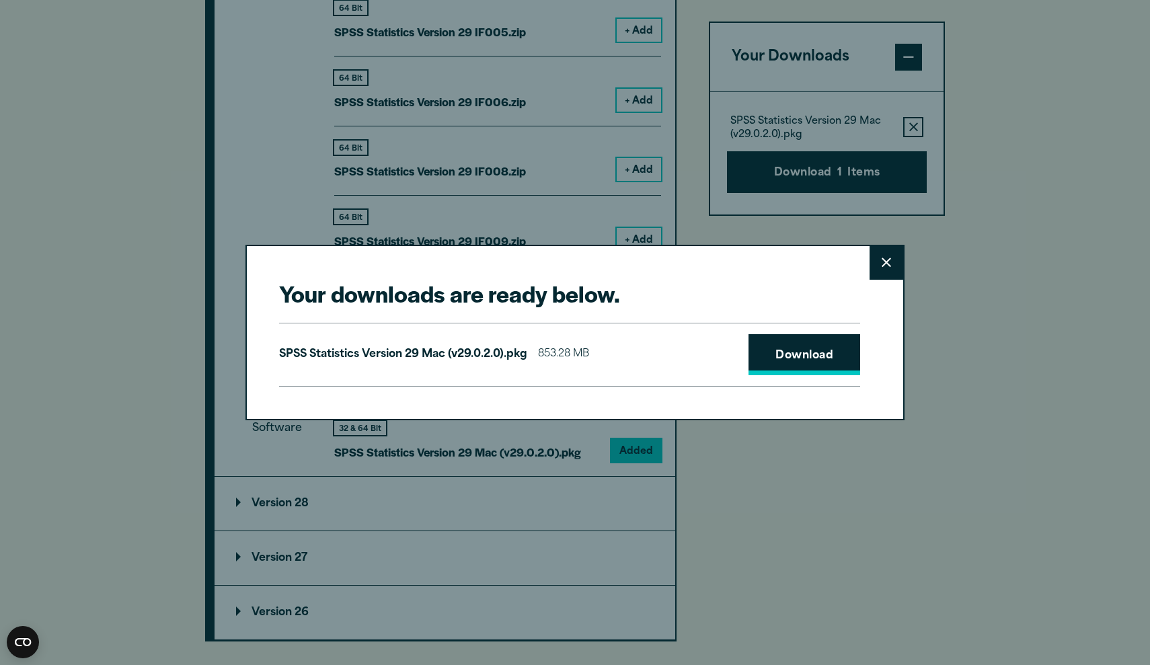
click at [788, 358] on link "Download" at bounding box center [805, 355] width 112 height 42
